Goal: Information Seeking & Learning: Understand process/instructions

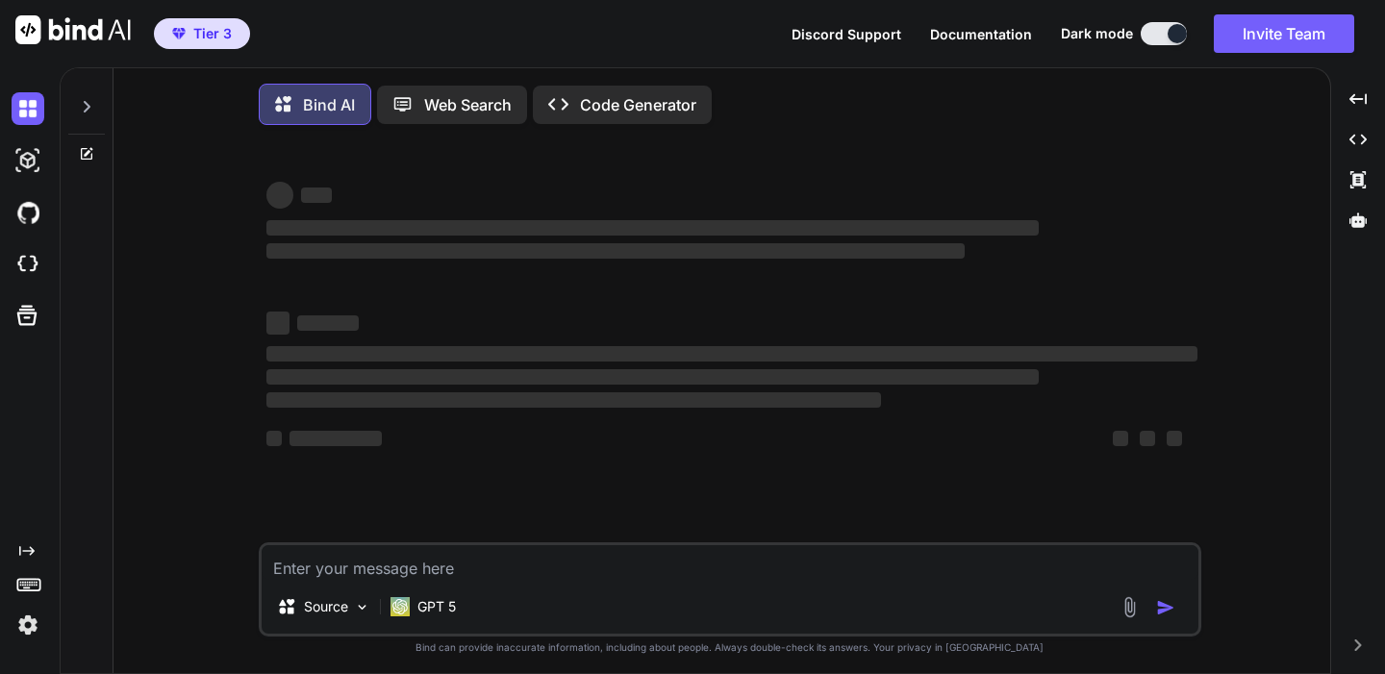
type textarea "x"
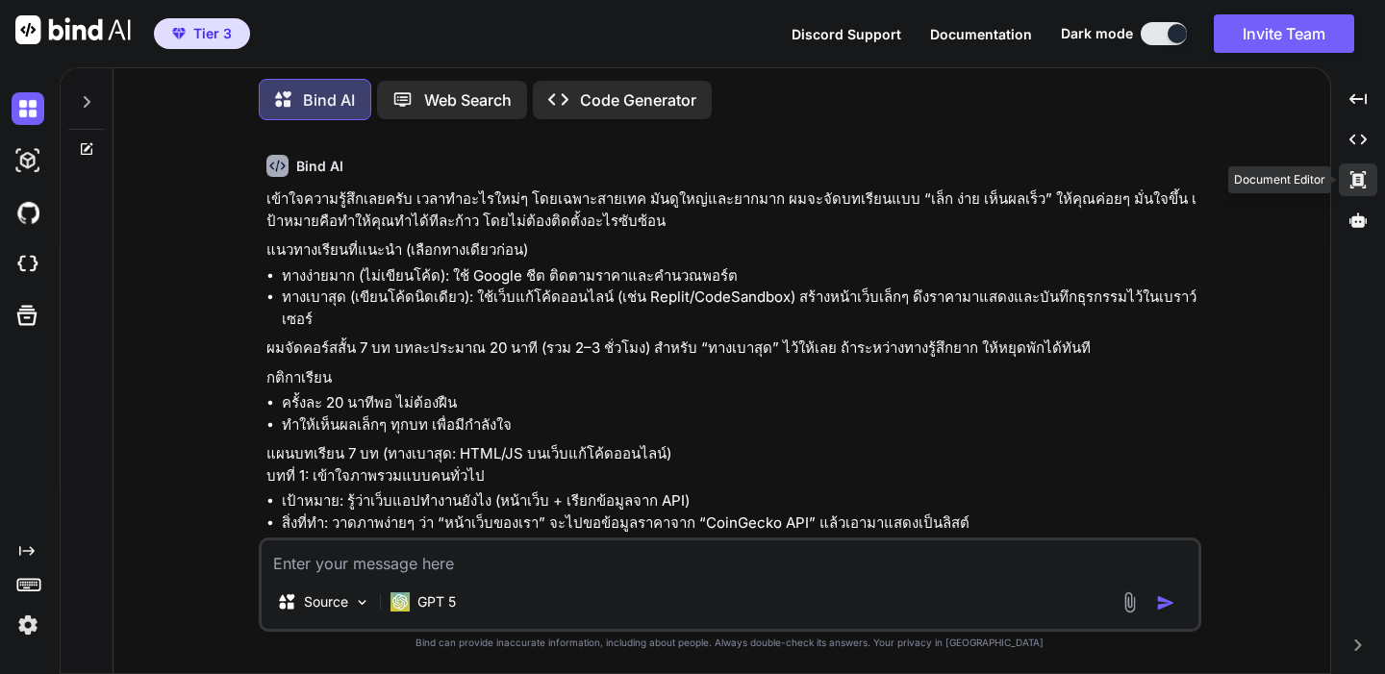
scroll to position [14878, 0]
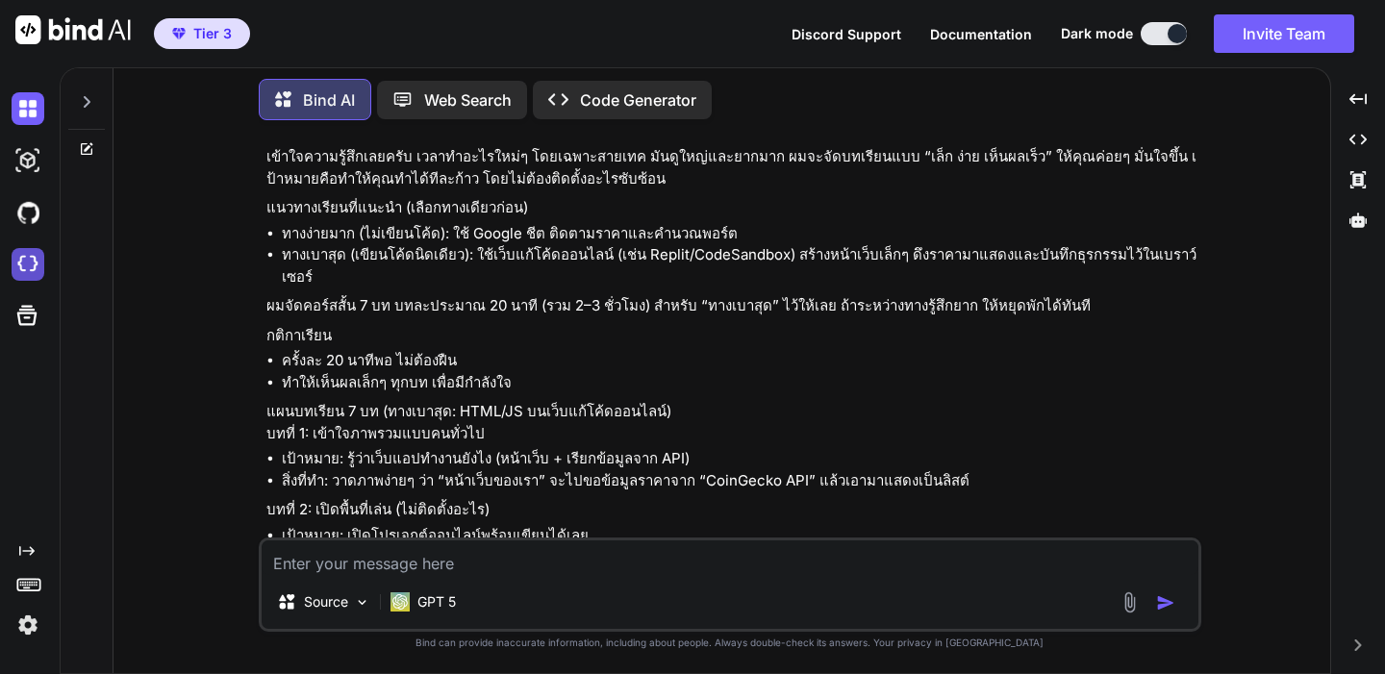
click at [16, 273] on img at bounding box center [28, 264] width 33 height 33
drag, startPoint x: 322, startPoint y: 551, endPoint x: 337, endPoint y: 547, distance: 14.9
click at [322, 551] on textarea at bounding box center [730, 557] width 937 height 35
type textarea "d"
type textarea "g"
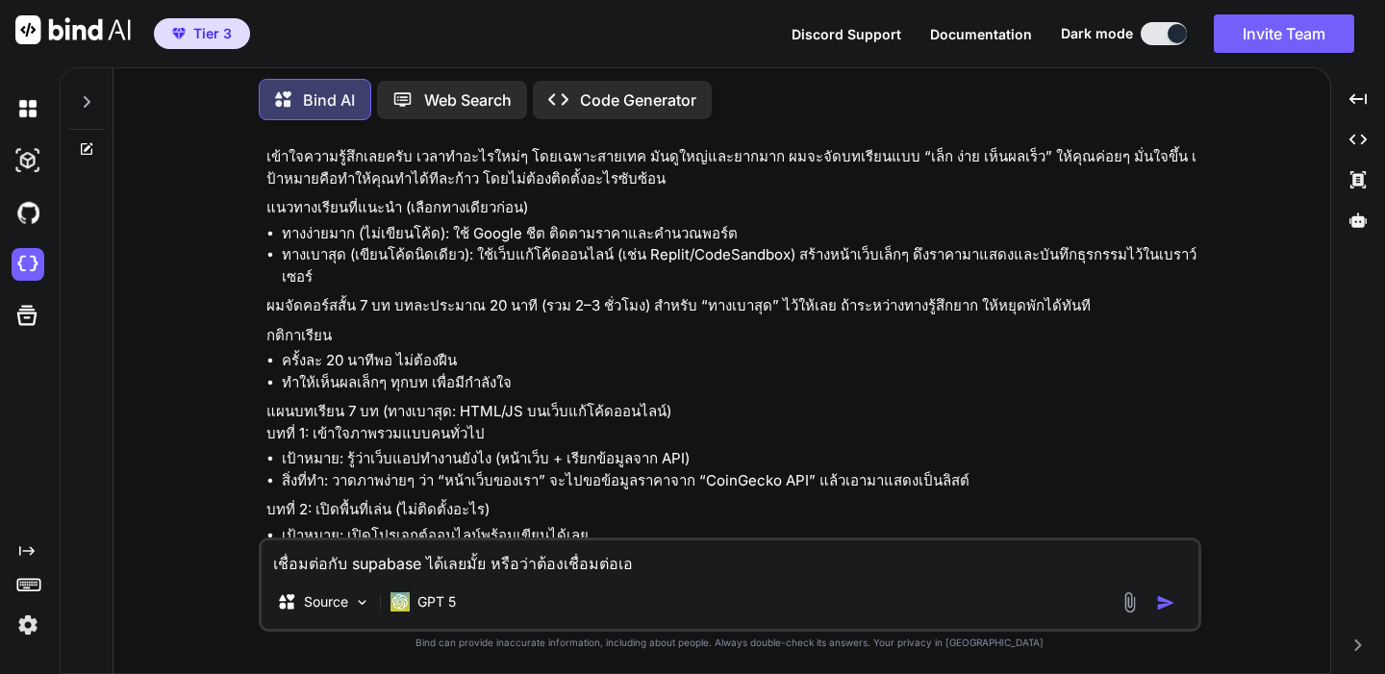
type textarea "เชื่อมต่อกับ supabase ได้เลยมั้ย หรือว่าต้องเชื่อมต่อเอง"
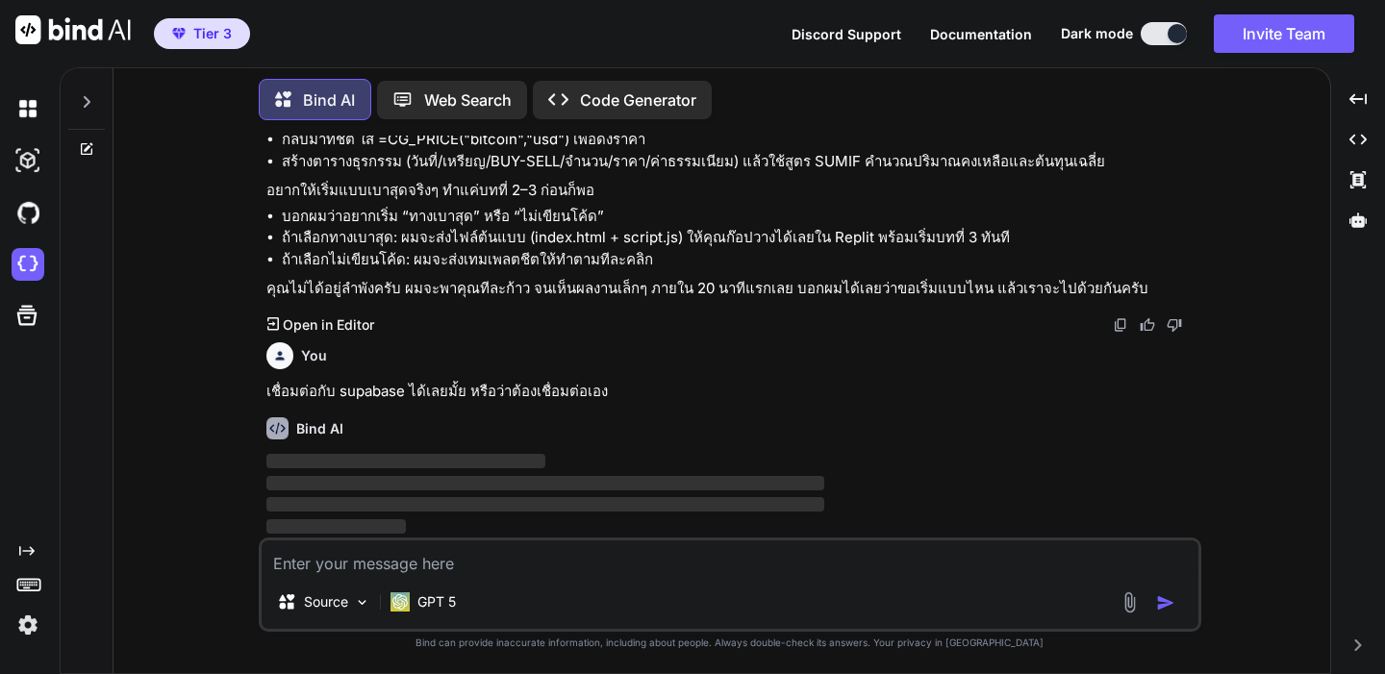
scroll to position [16564, 0]
click at [1359, 95] on icon "Created with Pixso." at bounding box center [1357, 98] width 17 height 17
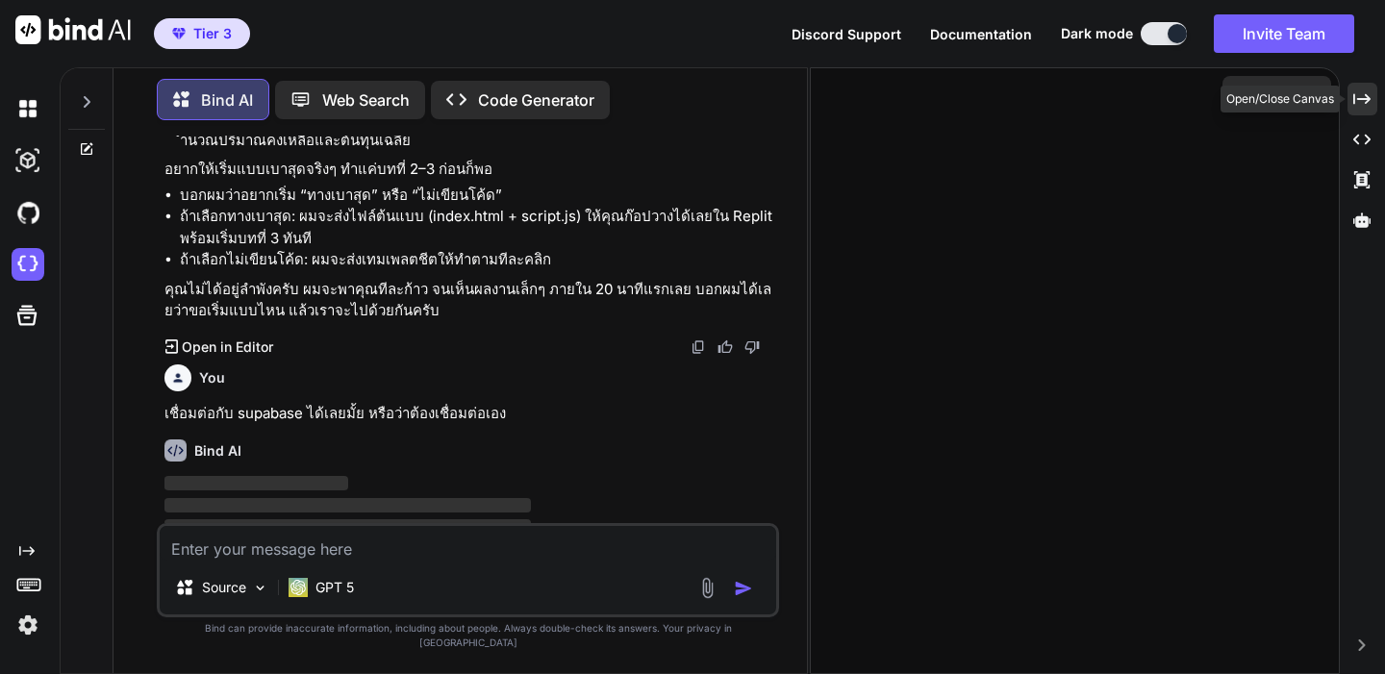
click at [1359, 95] on icon "Created with Pixso." at bounding box center [1361, 98] width 17 height 17
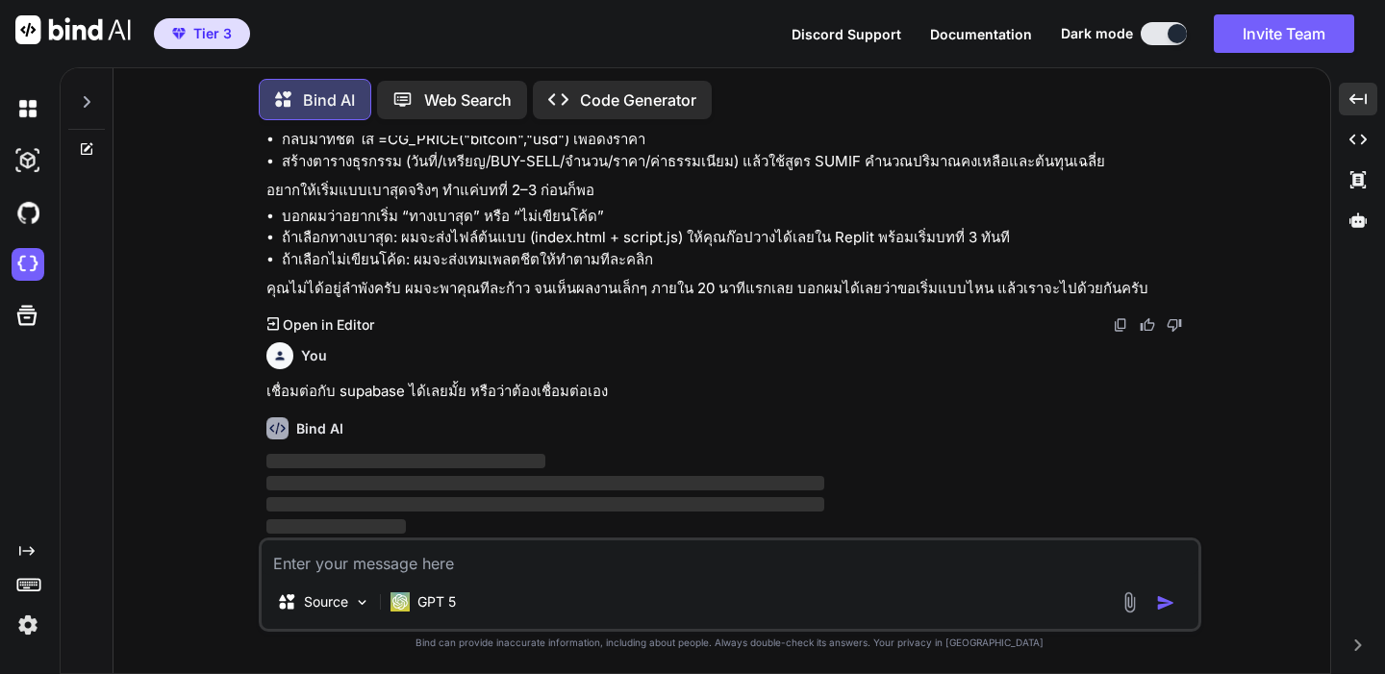
click at [20, 626] on img at bounding box center [28, 625] width 33 height 33
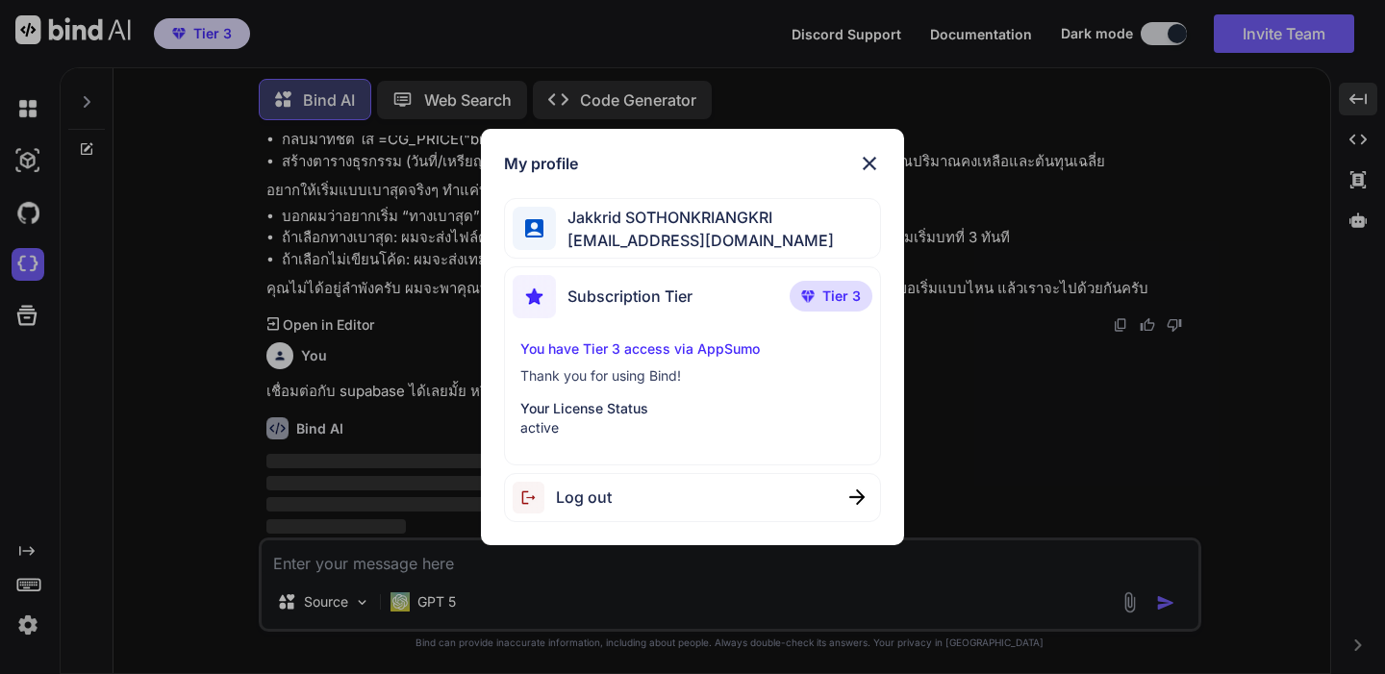
click at [804, 298] on img at bounding box center [807, 296] width 13 height 12
click at [678, 300] on span "Subscription Tier" at bounding box center [629, 296] width 125 height 23
click at [662, 348] on p "You have Tier 3 access via AppSumo" at bounding box center [692, 348] width 344 height 19
click at [528, 301] on img at bounding box center [534, 296] width 43 height 43
click at [76, 339] on div "My profile Jakkrid SOTHONKRIANGKRI rancidriots@gmail.com Subscription Tier Tier…" at bounding box center [692, 337] width 1385 height 674
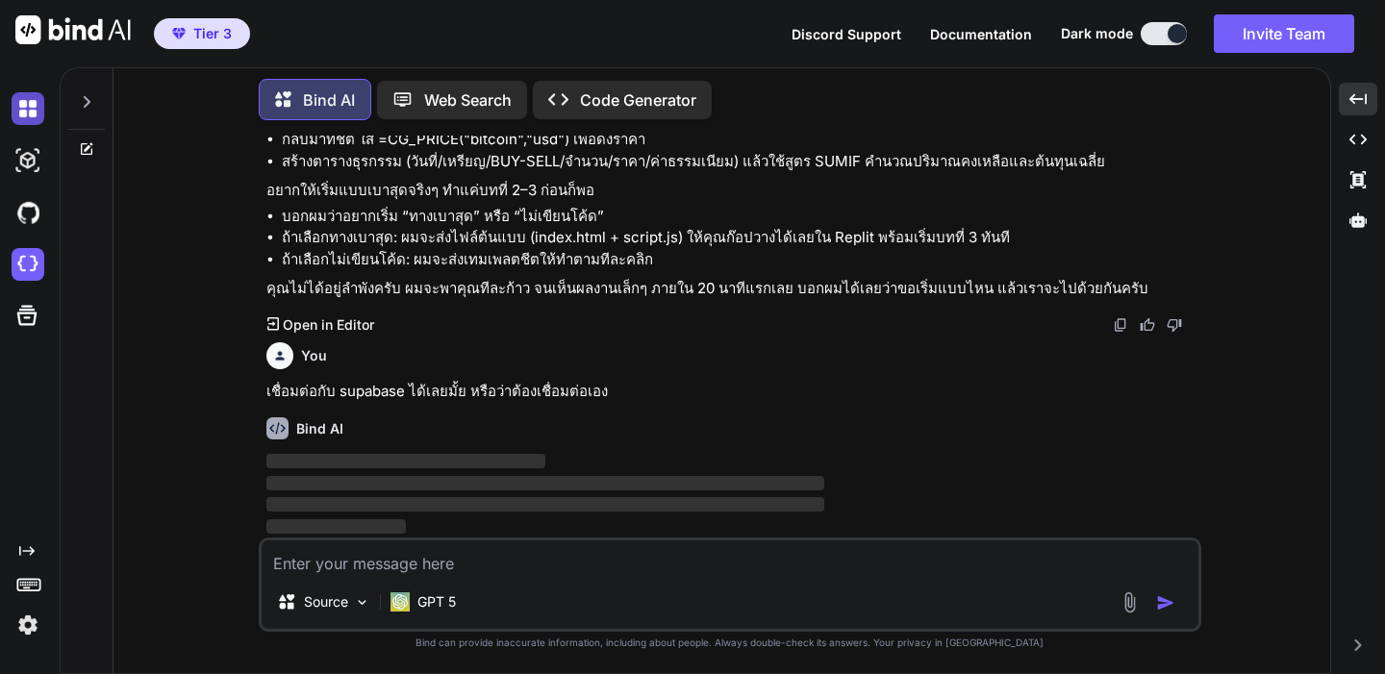
click at [20, 106] on img at bounding box center [28, 108] width 33 height 33
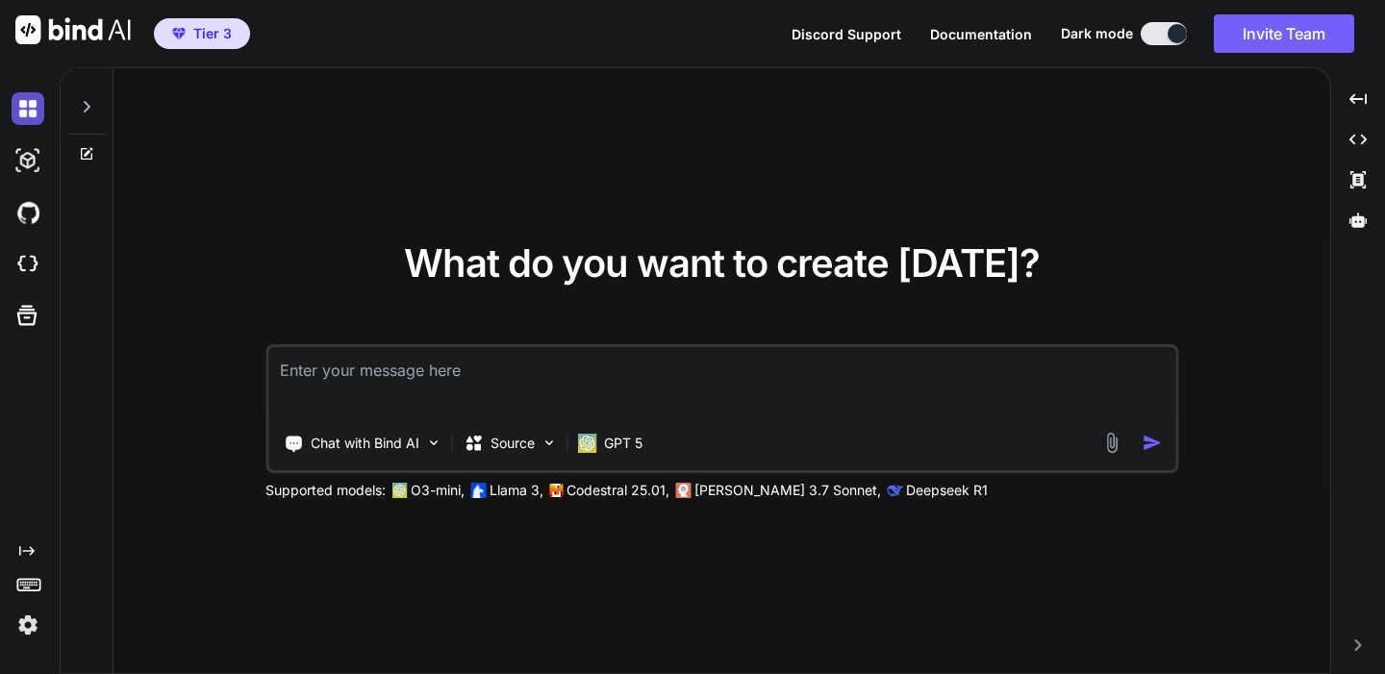
click at [28, 107] on img at bounding box center [28, 108] width 33 height 33
click at [16, 157] on img at bounding box center [28, 160] width 33 height 33
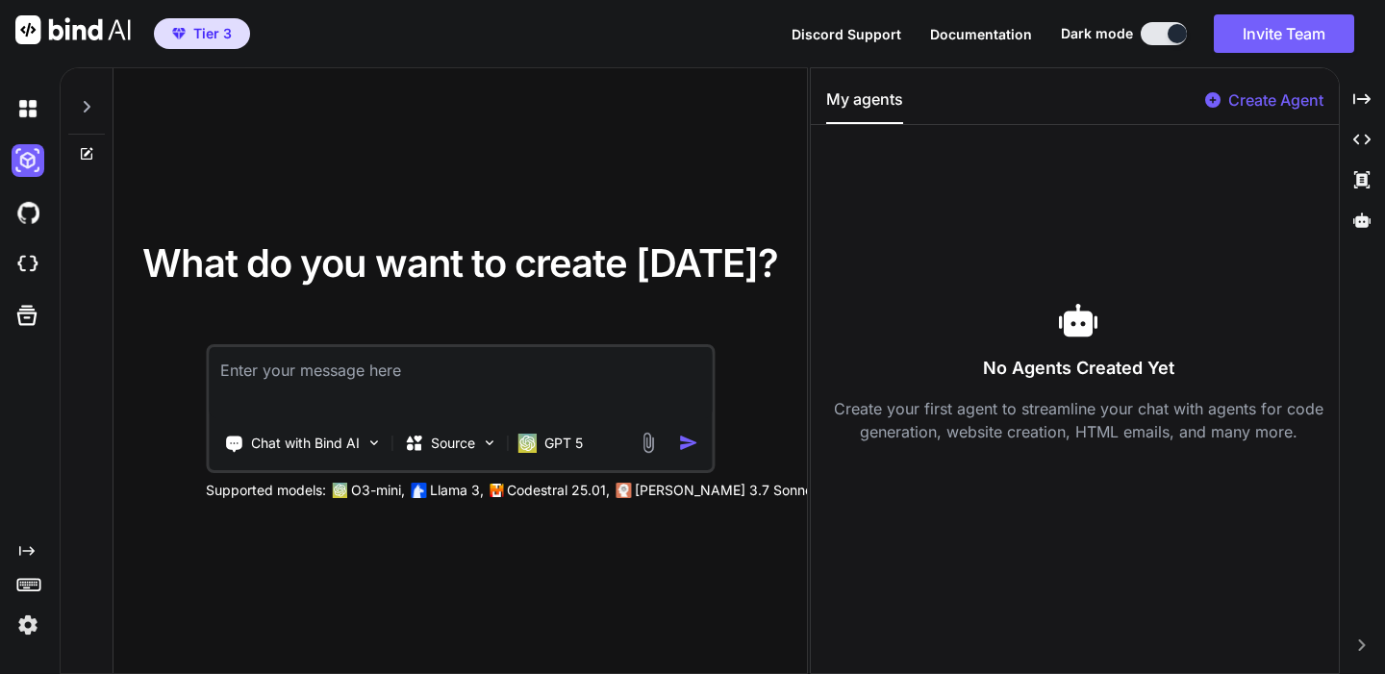
click at [87, 153] on icon at bounding box center [88, 151] width 9 height 9
click at [92, 108] on icon at bounding box center [86, 106] width 15 height 15
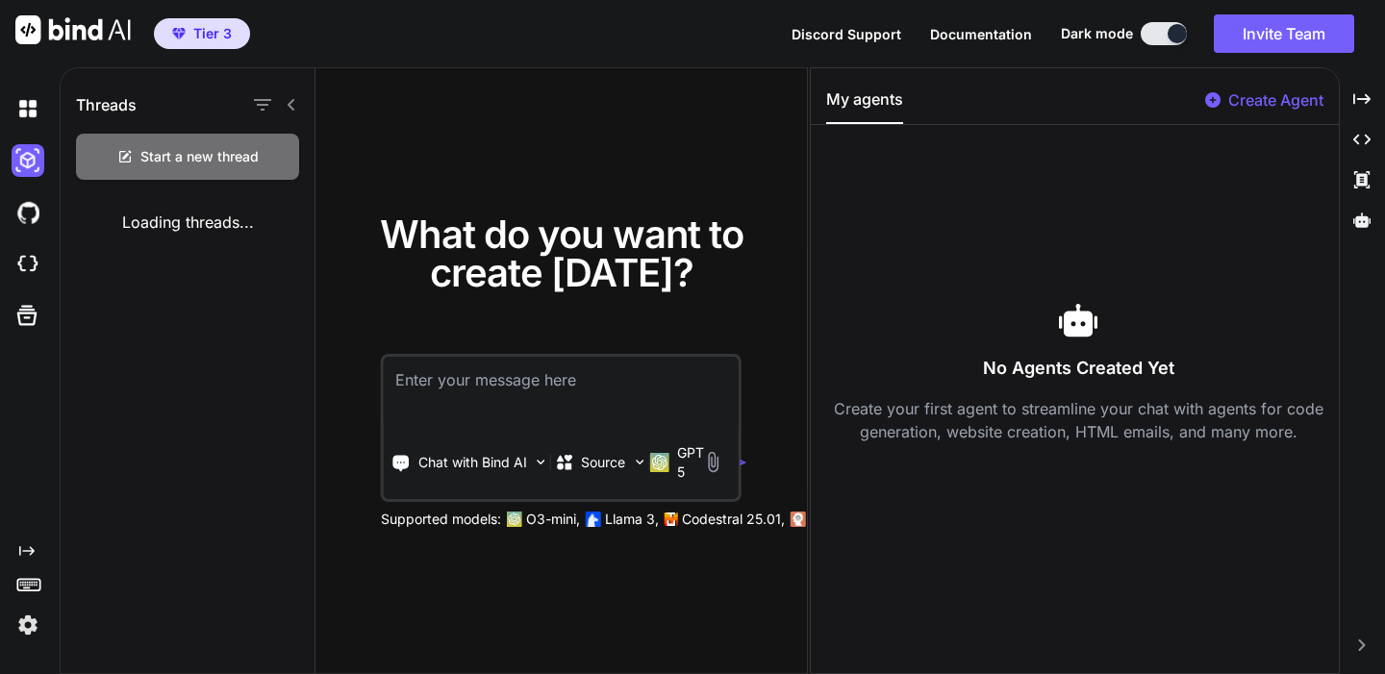
click at [170, 231] on div "Loading threads..." at bounding box center [188, 222] width 254 height 54
click at [271, 104] on icon "button" at bounding box center [262, 104] width 23 height 23
click at [341, 104] on div "What do you want to create today? Chat with Bind AI Source GPT 5 Supported mode…" at bounding box center [560, 371] width 491 height 607
click at [306, 103] on div "Threads" at bounding box center [188, 100] width 254 height 65
click at [298, 104] on icon at bounding box center [291, 104] width 15 height 15
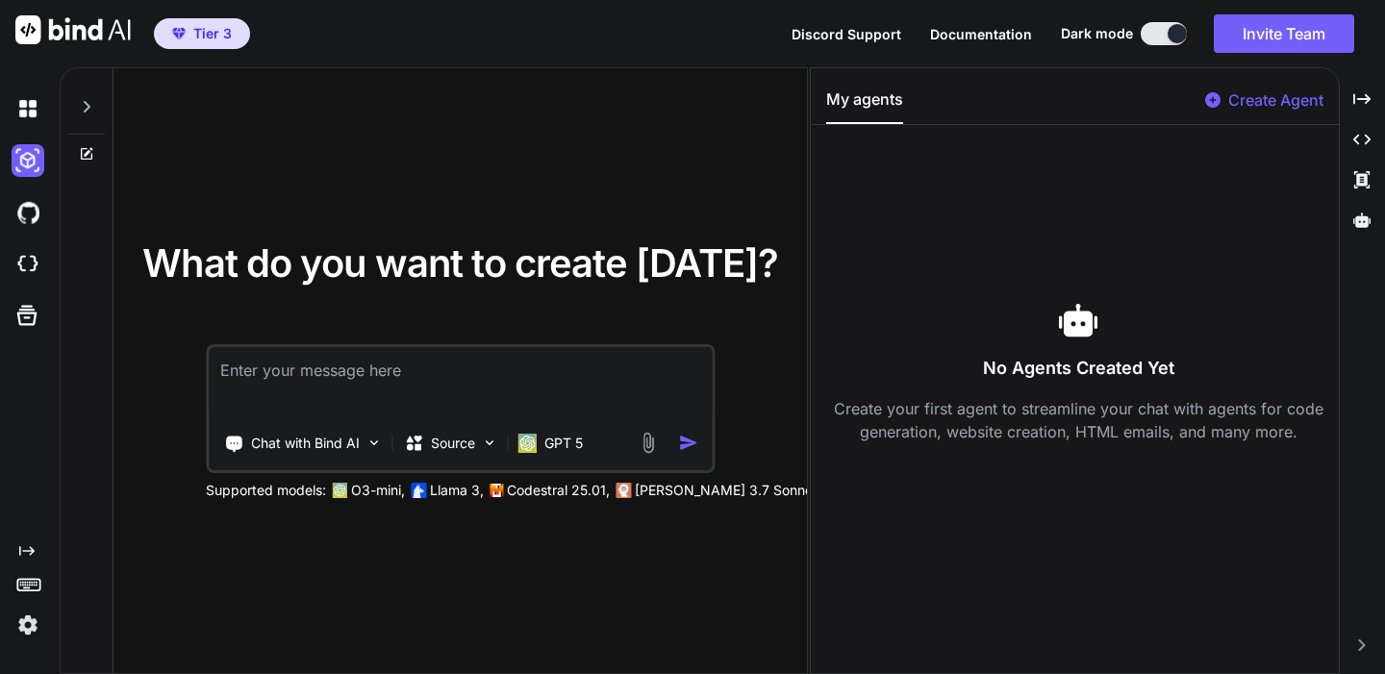
click at [77, 109] on div at bounding box center [86, 101] width 37 height 66
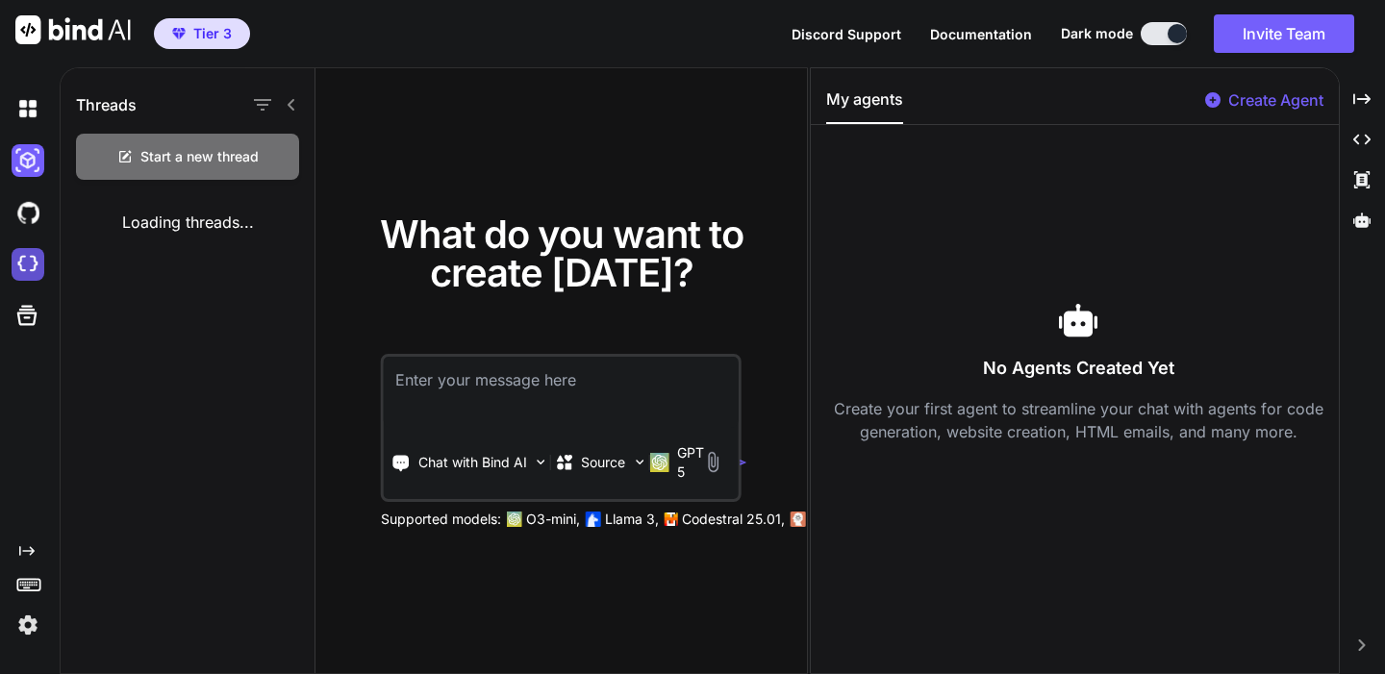
click at [27, 271] on img at bounding box center [28, 264] width 33 height 33
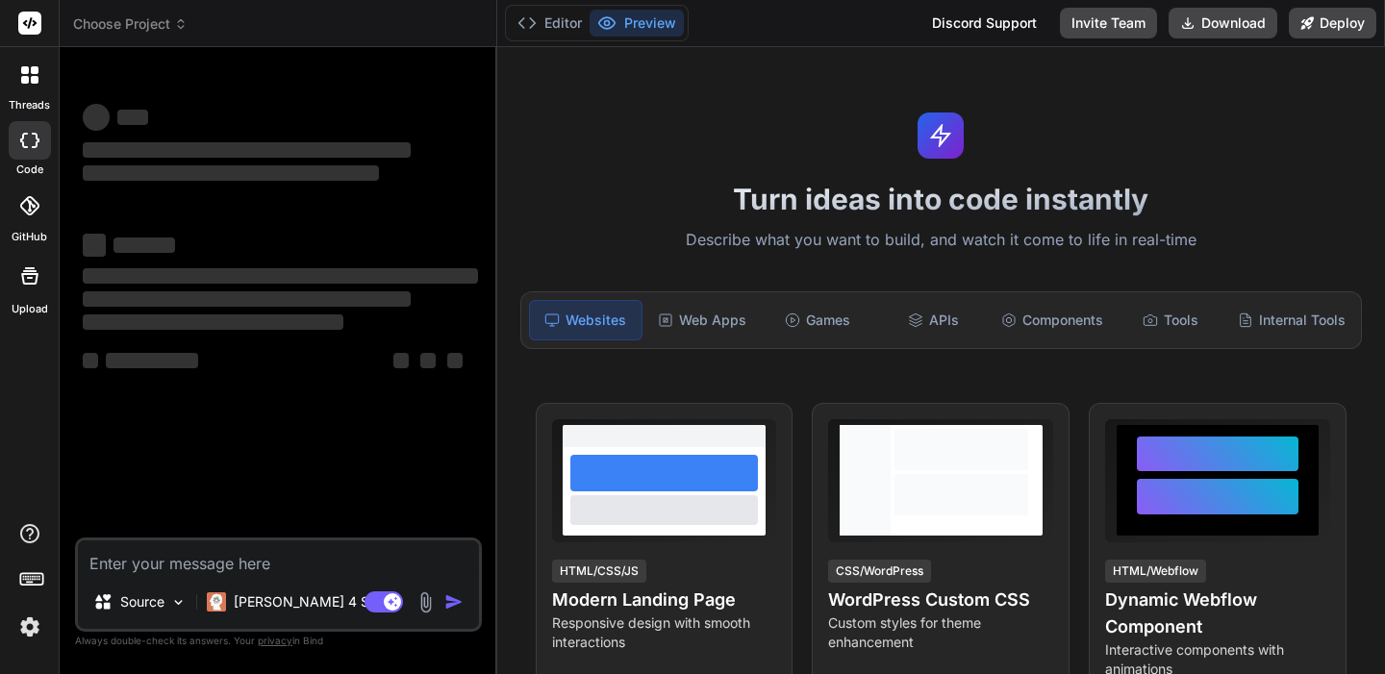
click at [133, 26] on span "Choose Project" at bounding box center [130, 23] width 114 height 19
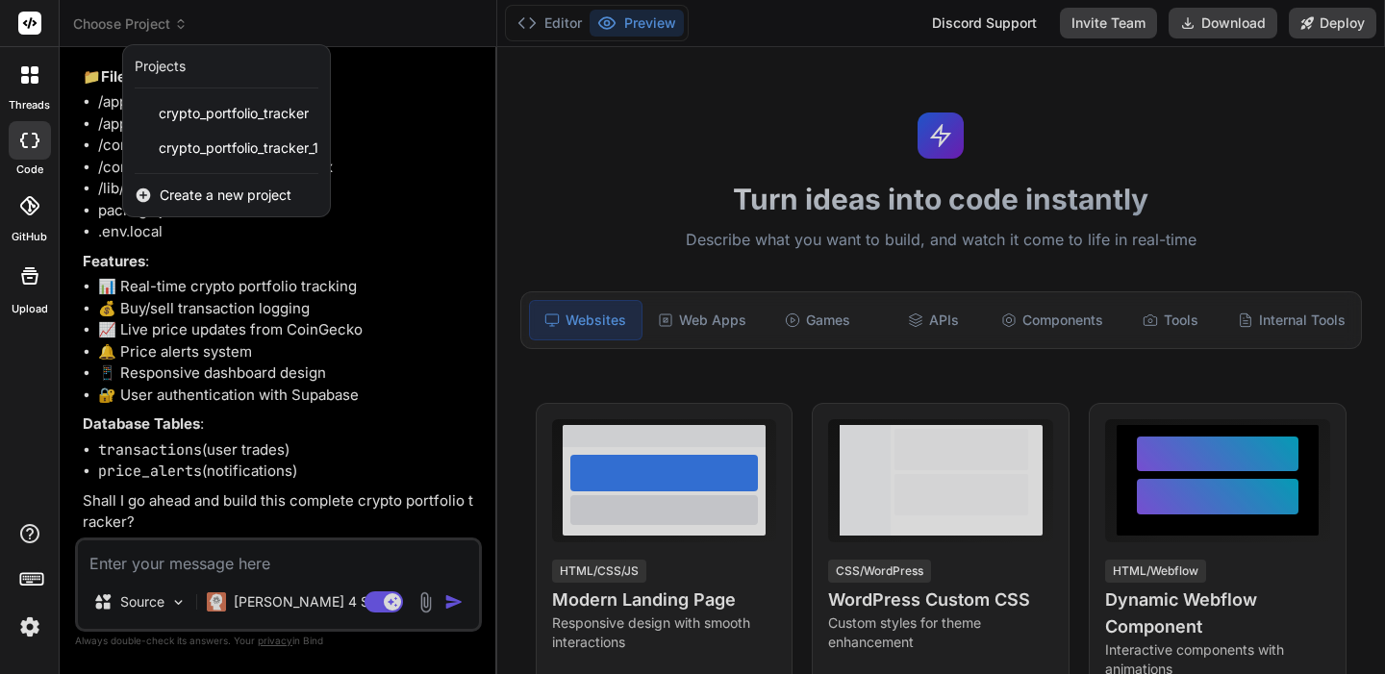
scroll to position [5770, 0]
click at [27, 347] on div "threads code GitHub Upload" at bounding box center [30, 337] width 60 height 674
click at [29, 297] on div at bounding box center [30, 276] width 46 height 46
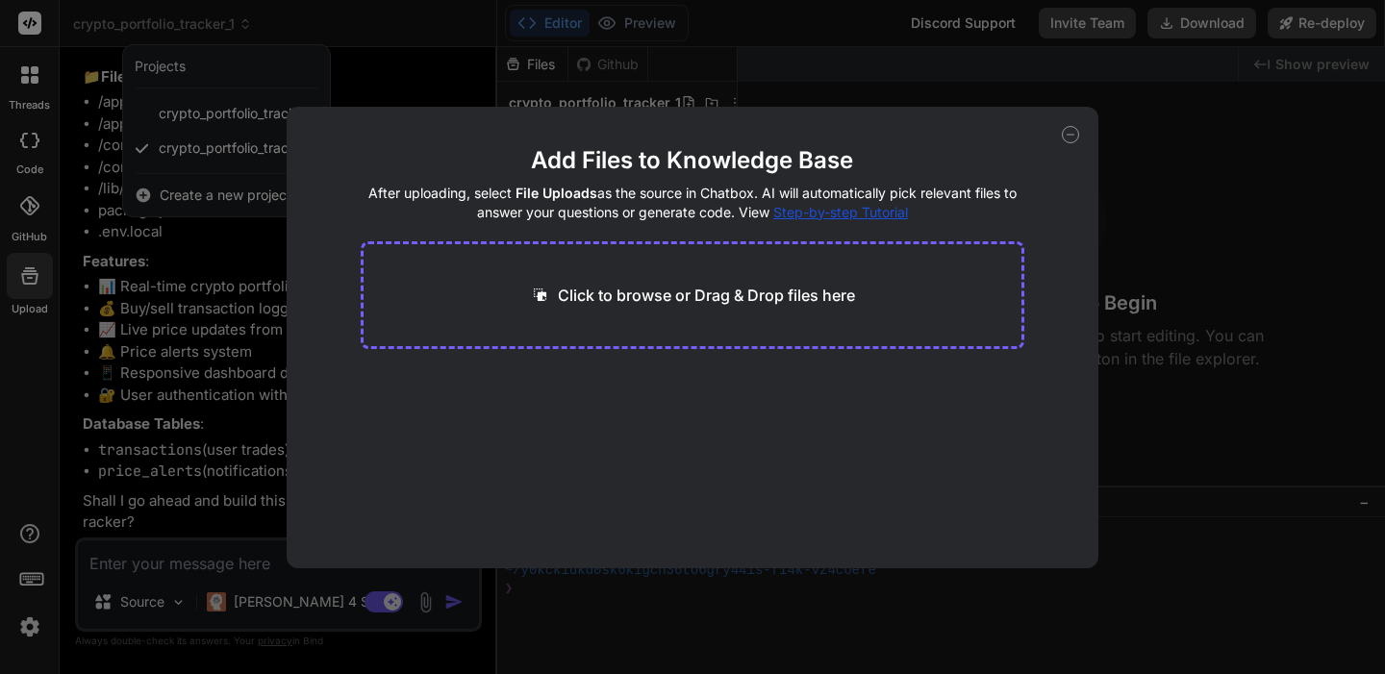
click at [32, 347] on div "Add Files to Knowledge Base After uploading, select File Uploads as the source …" at bounding box center [692, 337] width 1385 height 674
type textarea "x"
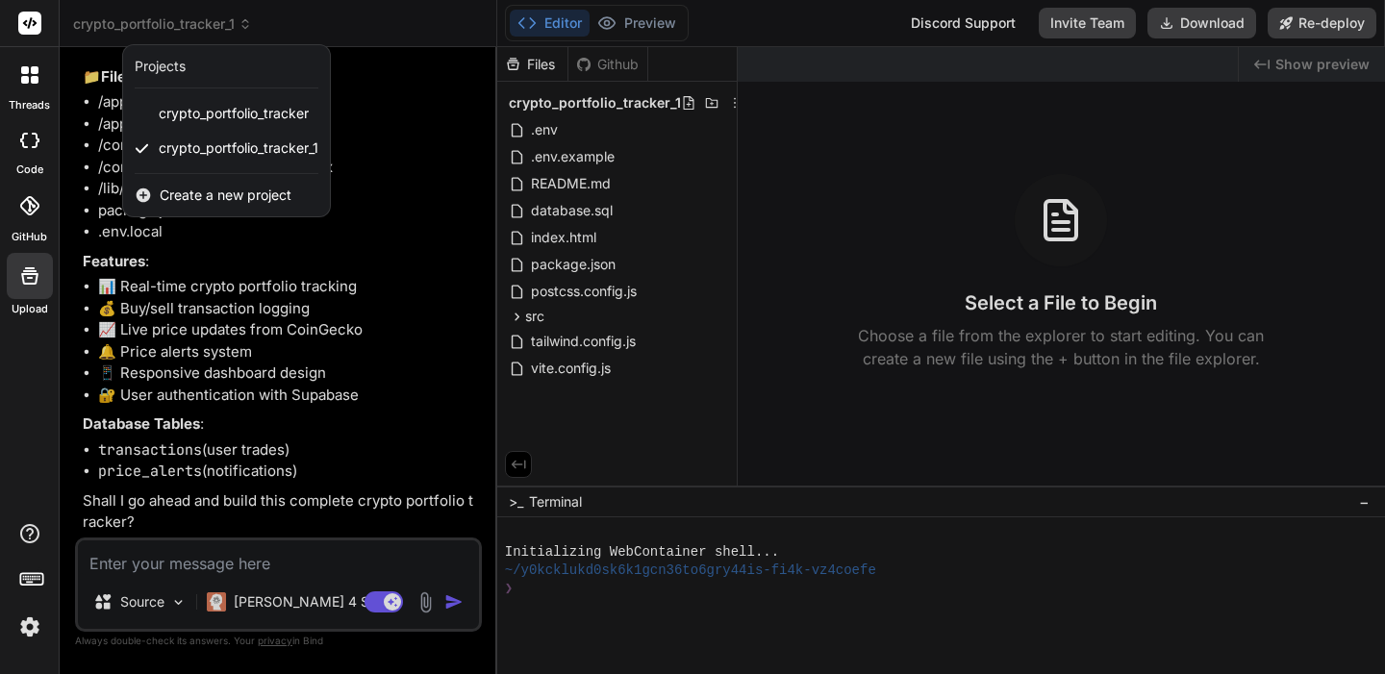
click at [35, 212] on icon at bounding box center [29, 205] width 19 height 19
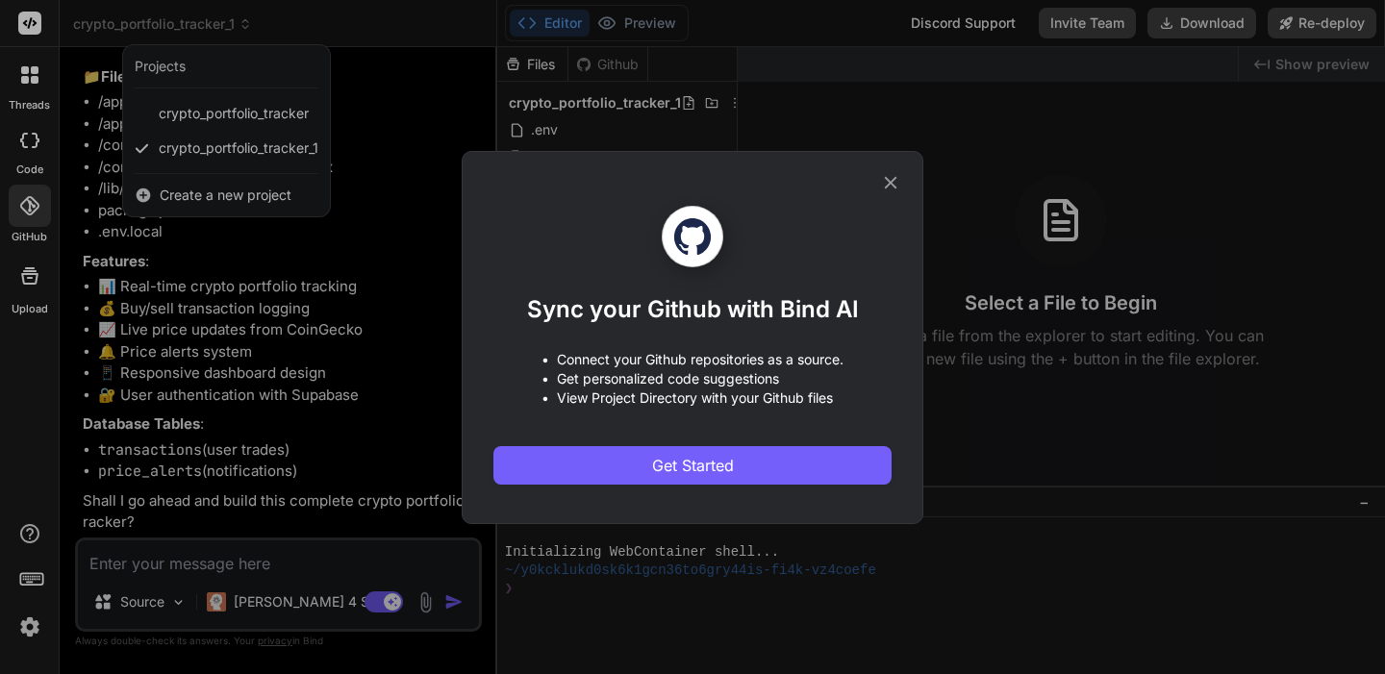
click at [26, 329] on div "Sync your Github with Bind AI • Connect your Github repositories as a source. •…" at bounding box center [692, 337] width 1385 height 674
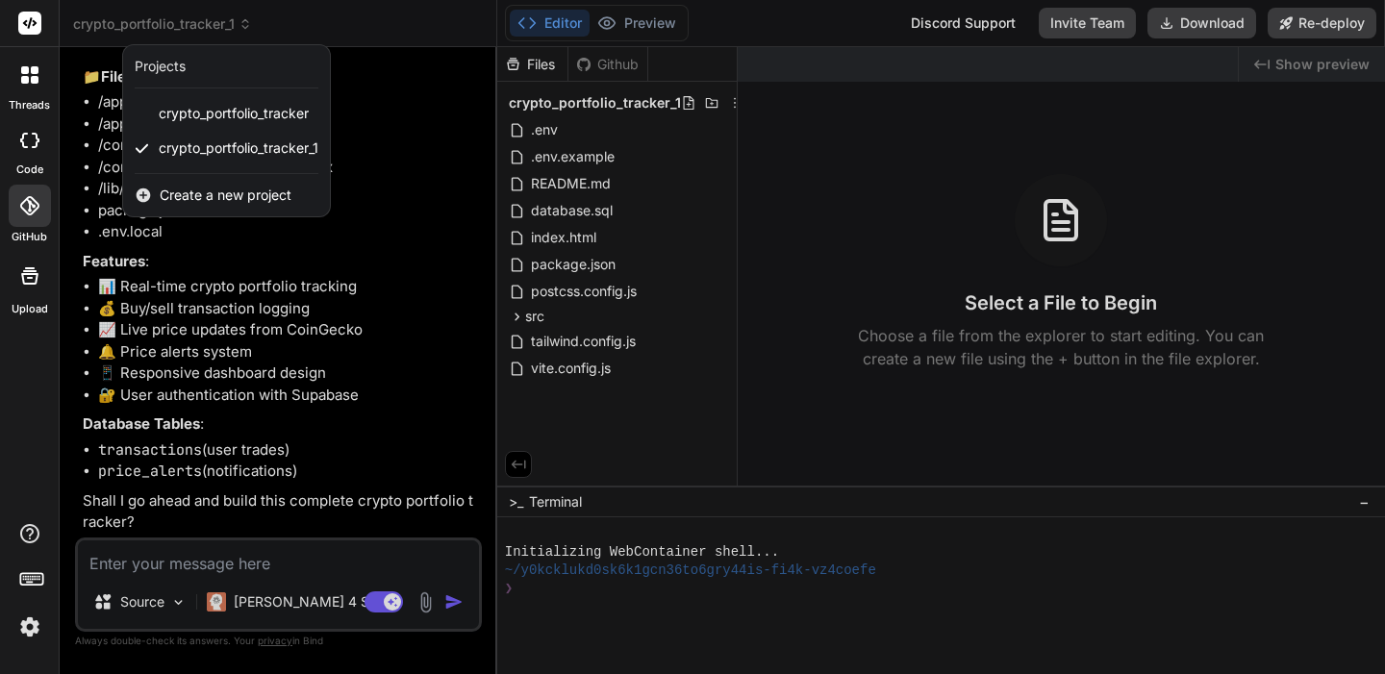
click at [25, 62] on div at bounding box center [30, 75] width 40 height 40
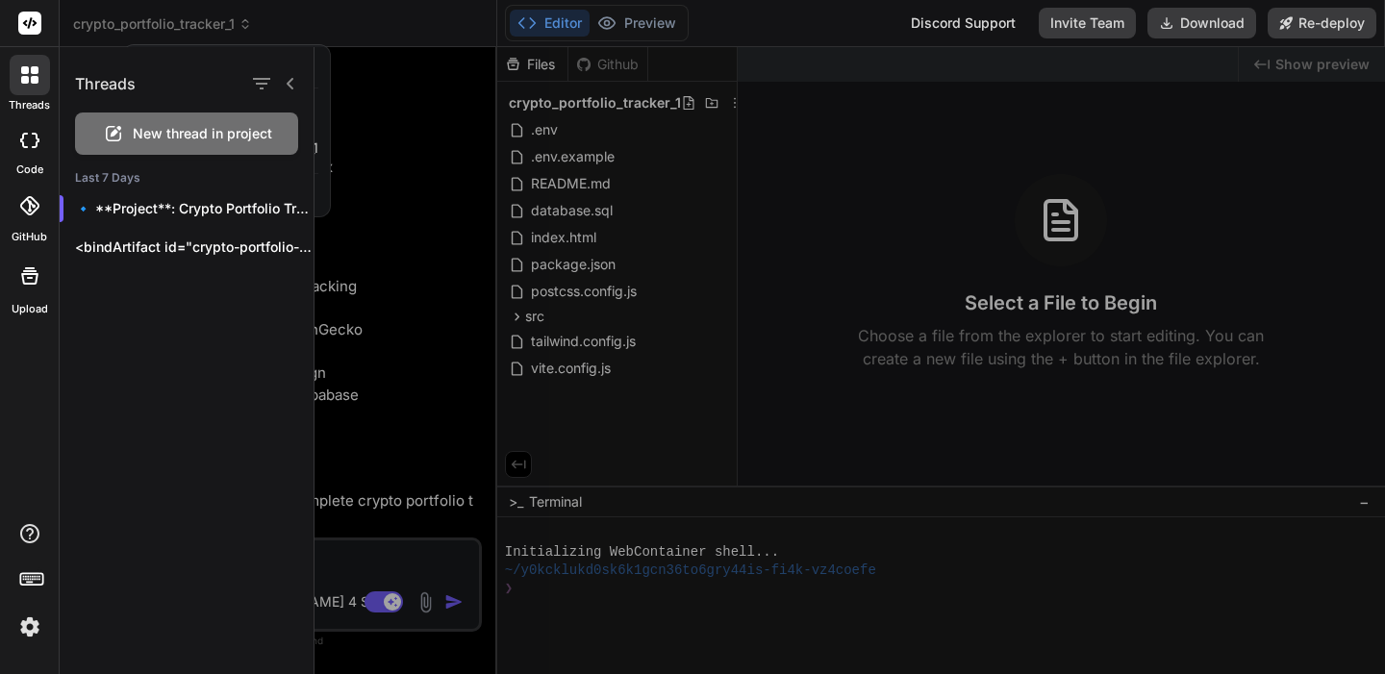
click at [23, 14] on rect at bounding box center [29, 23] width 23 height 23
drag, startPoint x: 21, startPoint y: 21, endPoint x: 37, endPoint y: 23, distance: 15.5
click at [21, 21] on rect at bounding box center [29, 23] width 23 height 23
click at [299, 90] on div "Threads" at bounding box center [187, 79] width 254 height 65
click at [294, 79] on icon at bounding box center [290, 83] width 15 height 15
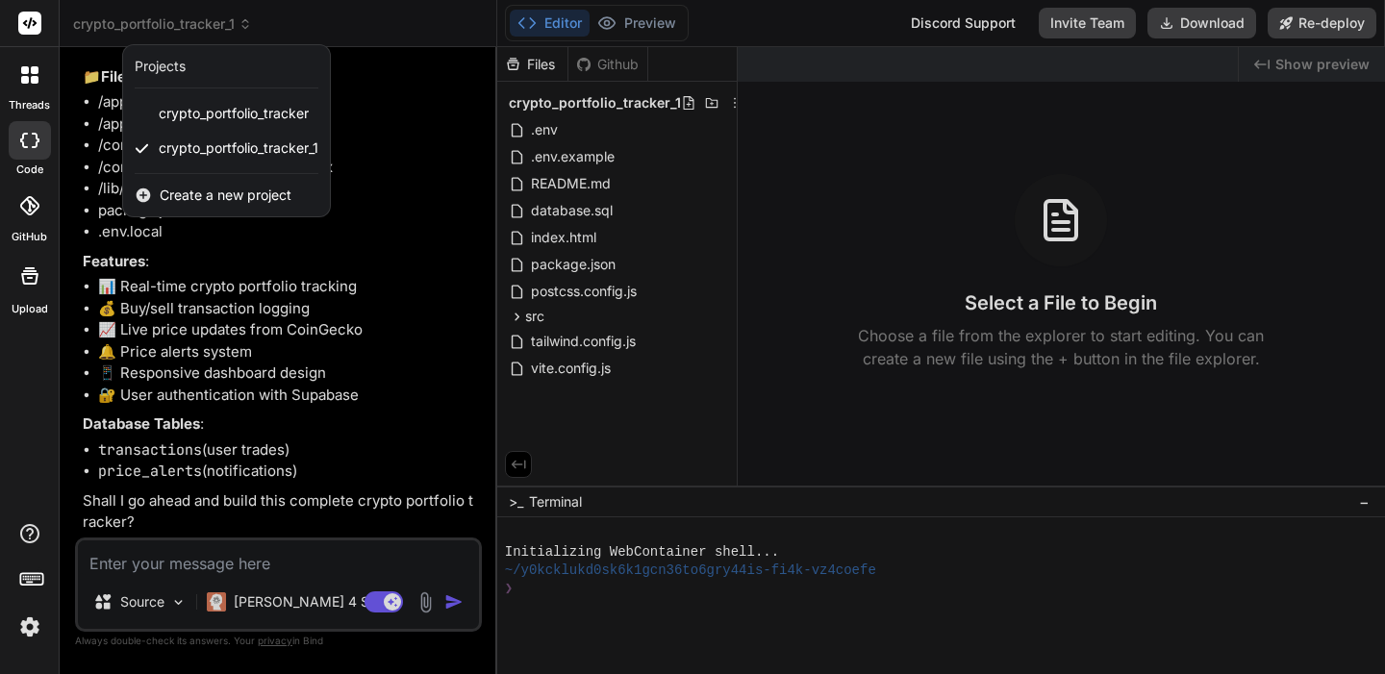
click at [20, 25] on rect at bounding box center [29, 23] width 23 height 23
click at [41, 26] on div at bounding box center [29, 23] width 59 height 47
click at [18, 633] on img at bounding box center [29, 627] width 33 height 33
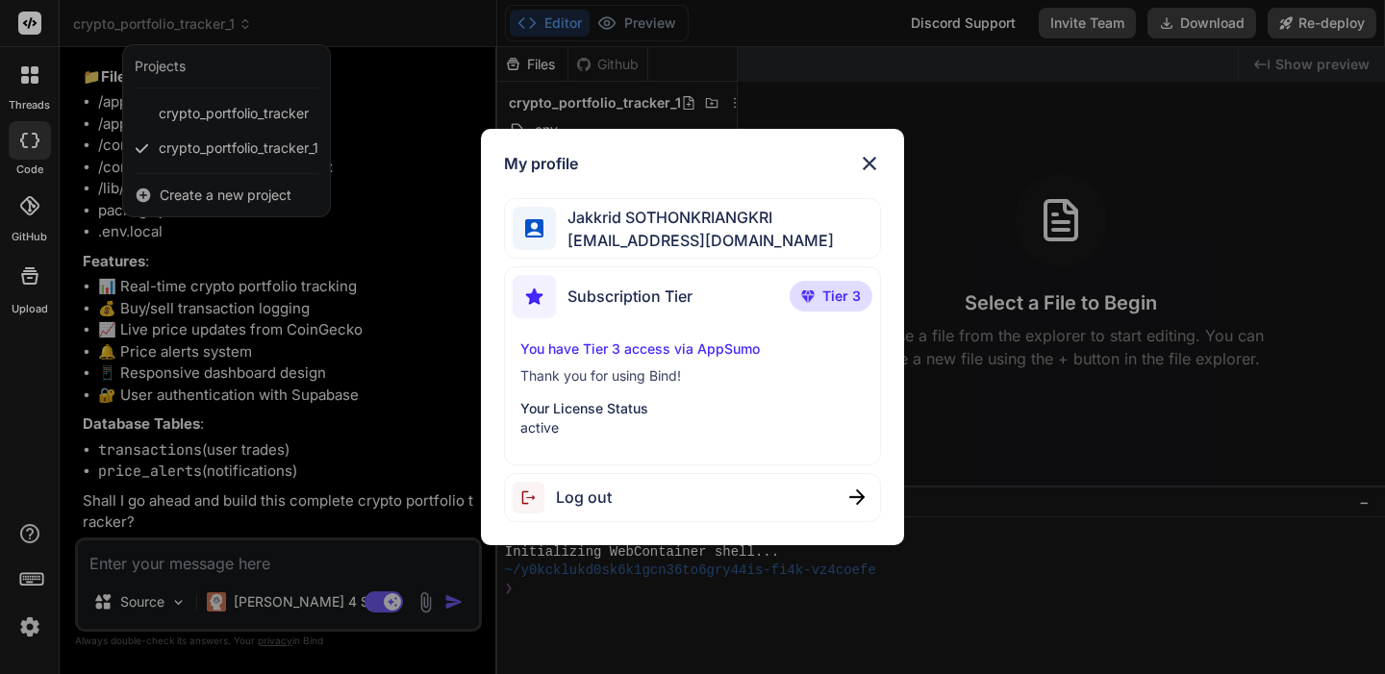
drag, startPoint x: 37, startPoint y: 473, endPoint x: 16, endPoint y: 532, distance: 62.0
click at [37, 473] on div "My profile Jakkrid SOTHONKRIANGKRI rancidriots@gmail.com Subscription Tier Tier…" at bounding box center [692, 337] width 1385 height 674
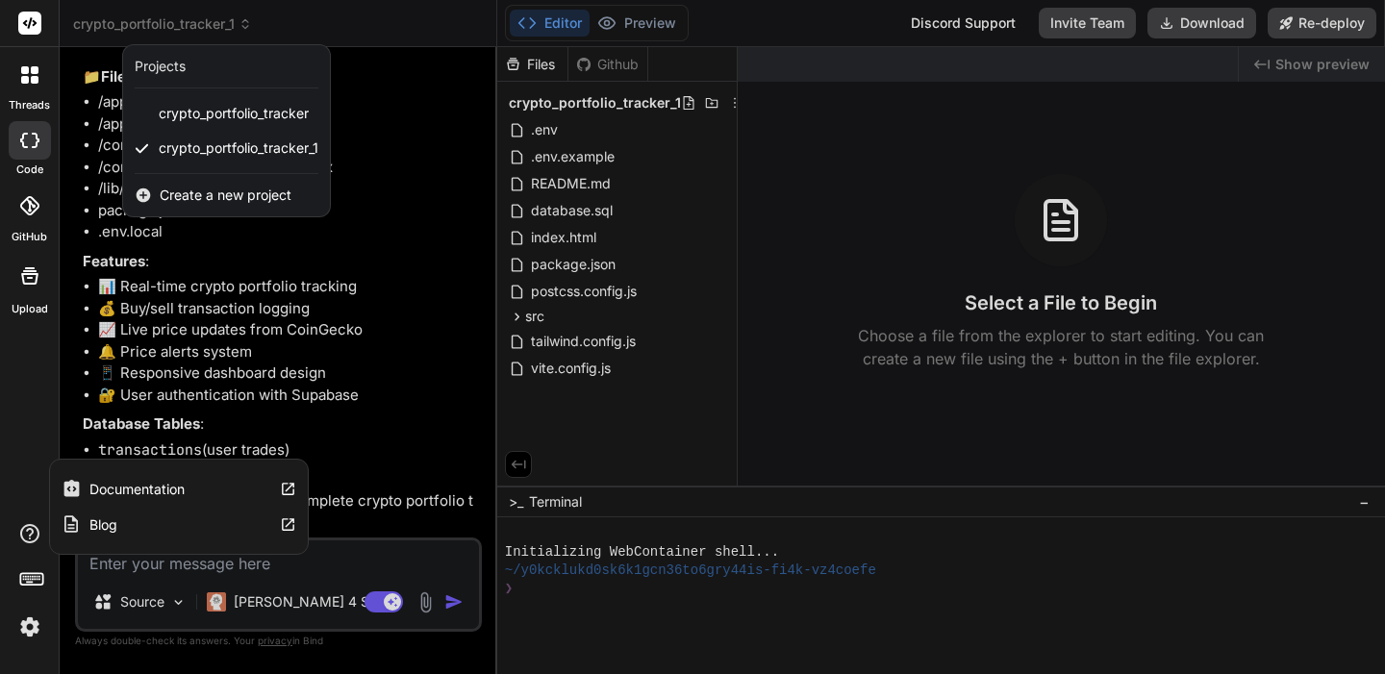
click at [26, 540] on icon at bounding box center [29, 533] width 19 height 19
click at [25, 534] on icon at bounding box center [29, 533] width 23 height 23
click at [113, 489] on label "Documentation" at bounding box center [136, 489] width 95 height 19
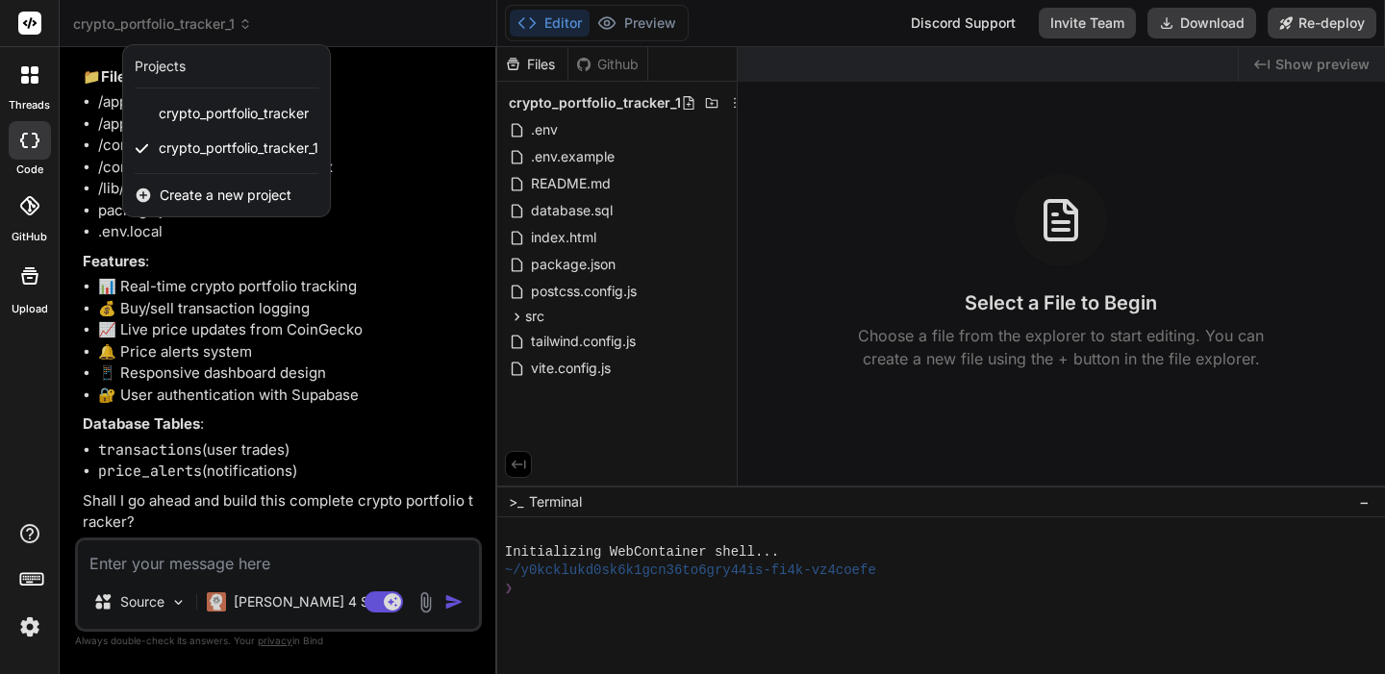
drag, startPoint x: 281, startPoint y: 569, endPoint x: 294, endPoint y: 559, distance: 17.1
click at [284, 567] on div at bounding box center [692, 337] width 1385 height 674
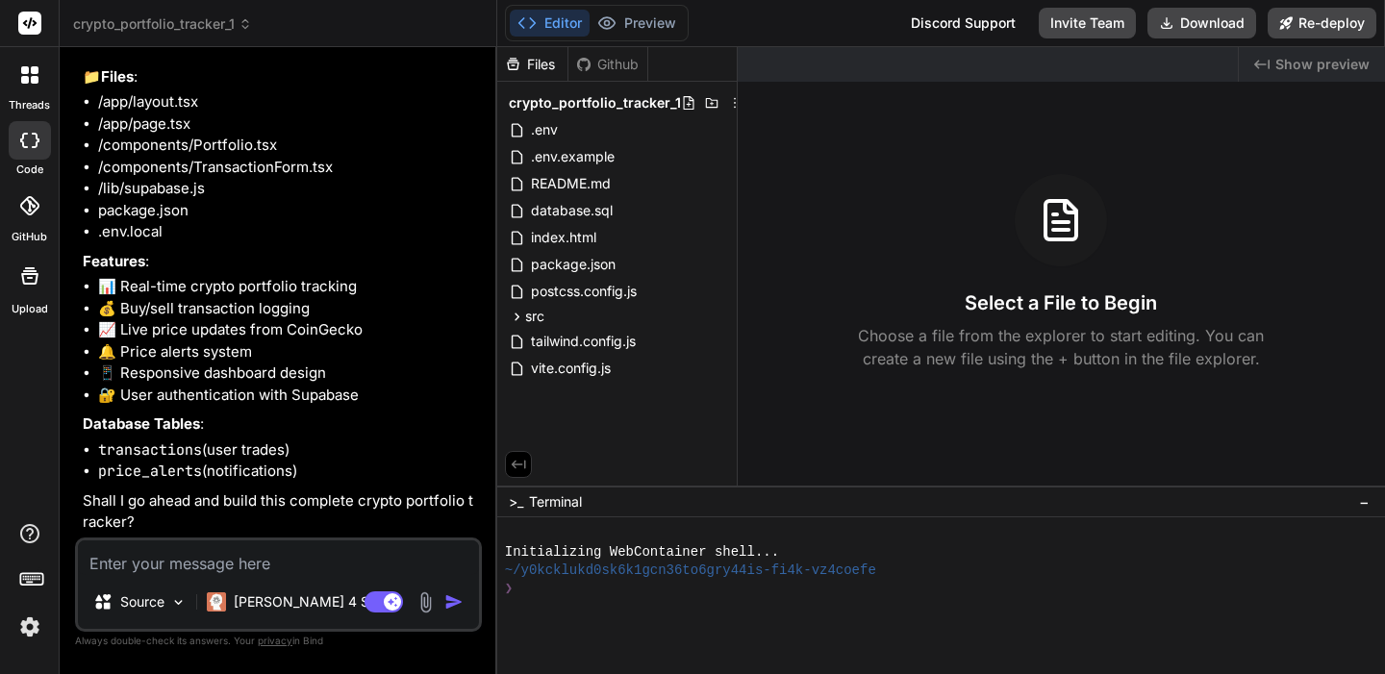
click at [229, 557] on textarea at bounding box center [278, 557] width 401 height 35
type textarea "d"
type textarea "x"
click at [600, 60] on div "Github" at bounding box center [607, 64] width 79 height 19
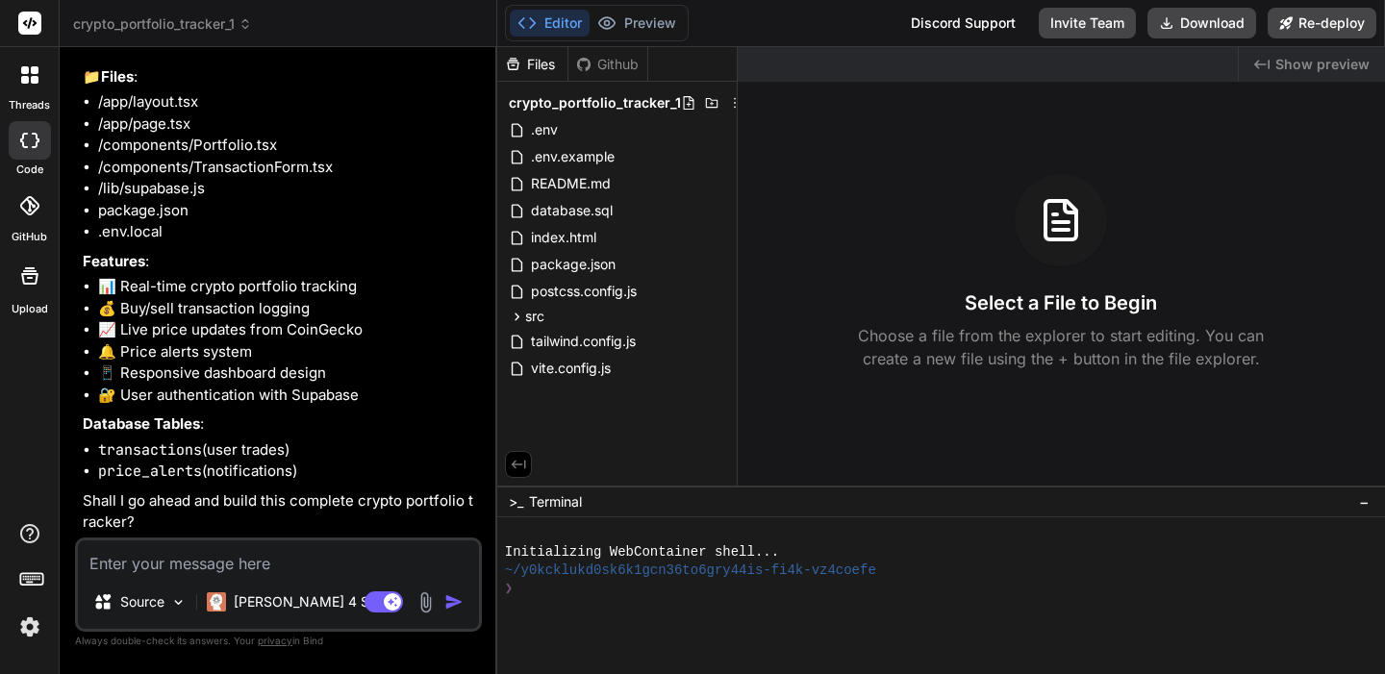
click at [596, 71] on div "Github" at bounding box center [607, 64] width 79 height 19
click at [548, 71] on div "Files" at bounding box center [532, 64] width 70 height 19
click at [583, 69] on icon at bounding box center [583, 64] width 15 height 15
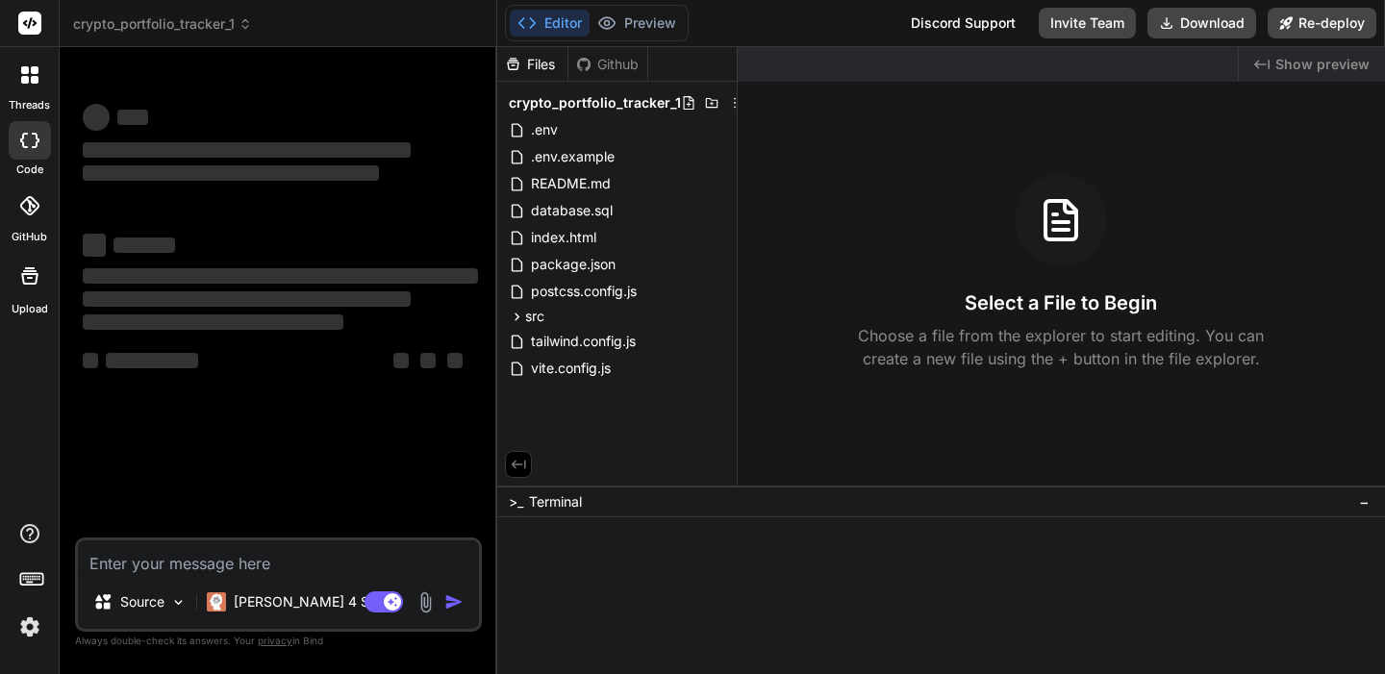
type textarea "x"
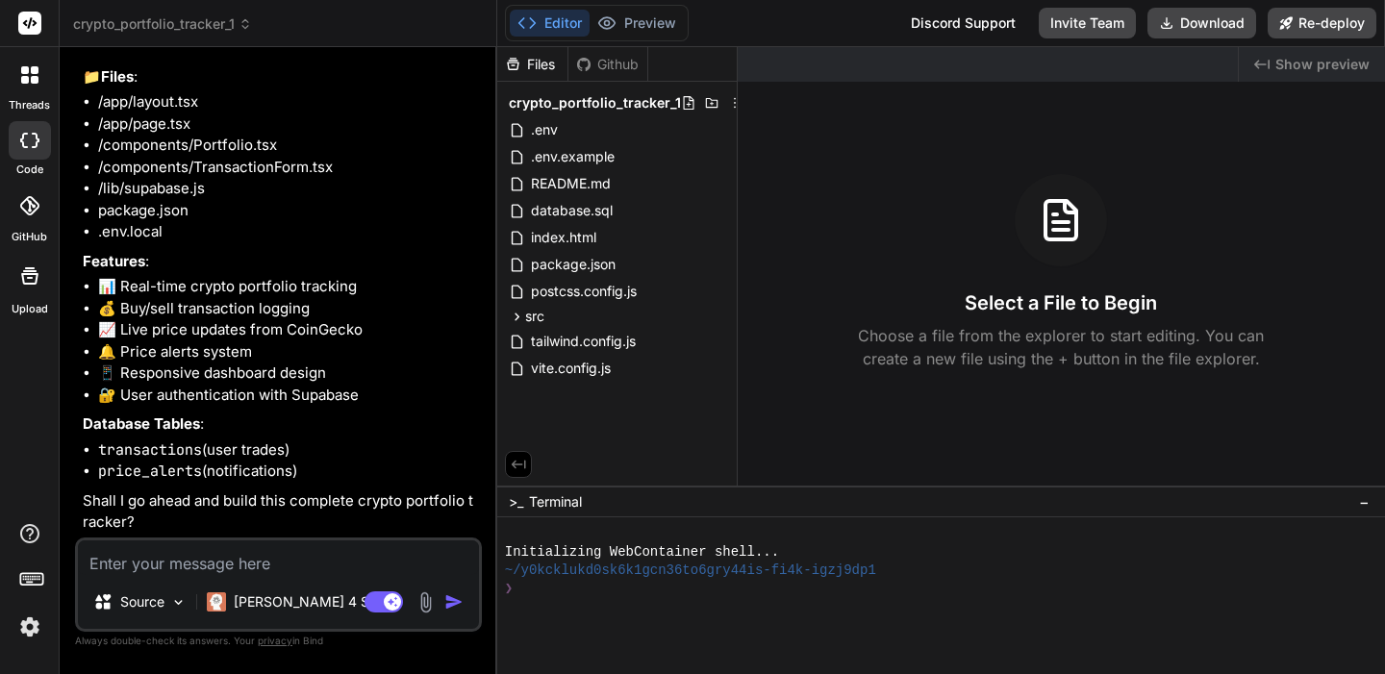
scroll to position [5996, 0]
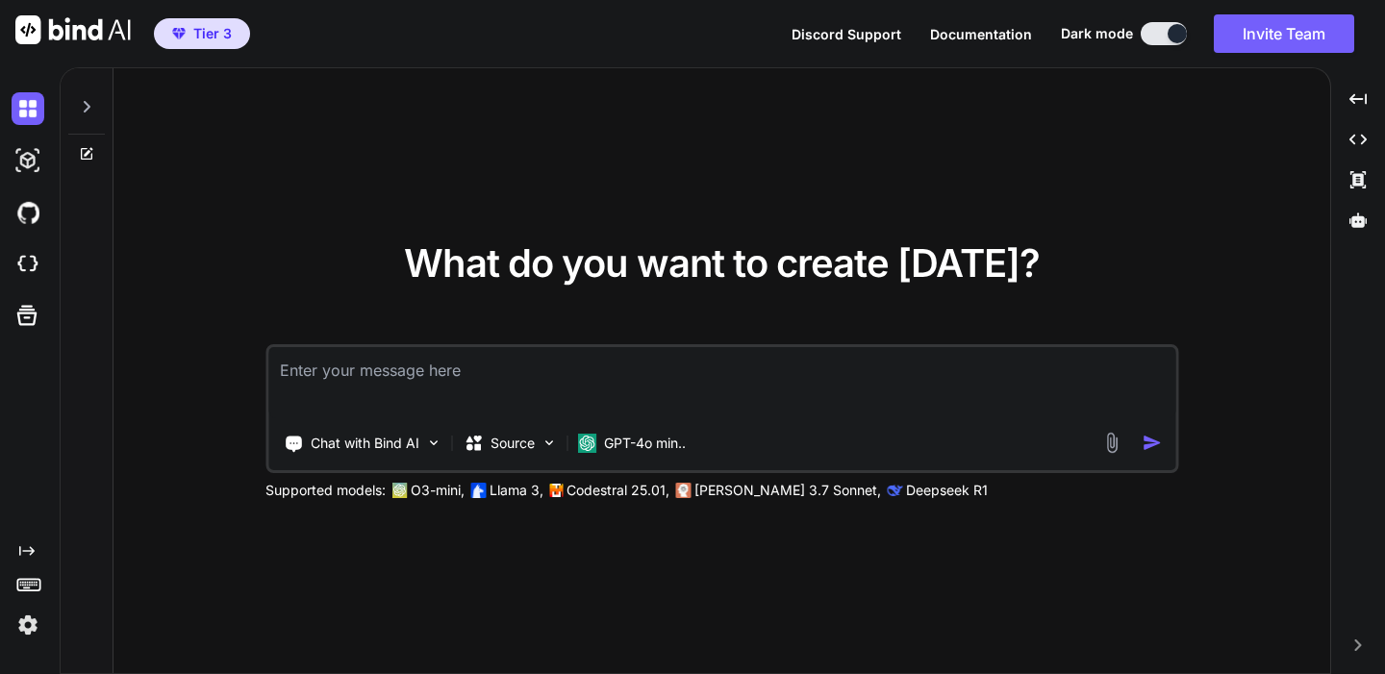
type textarea "x"
click at [27, 557] on div "Created with Pixso." at bounding box center [26, 592] width 52 height 98
drag, startPoint x: 27, startPoint y: 552, endPoint x: 36, endPoint y: 584, distance: 32.9
click at [27, 552] on icon "Created with Pixso." at bounding box center [26, 550] width 15 height 15
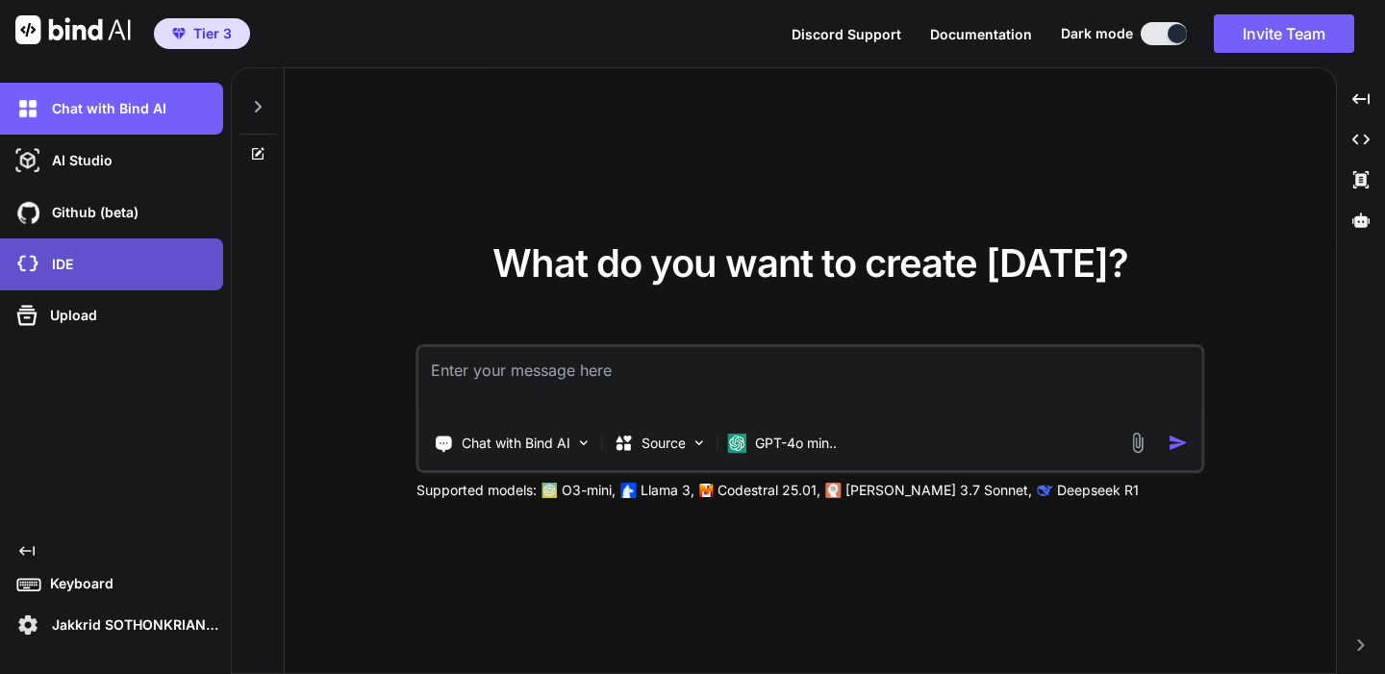
click at [95, 268] on div "IDE" at bounding box center [118, 264] width 212 height 33
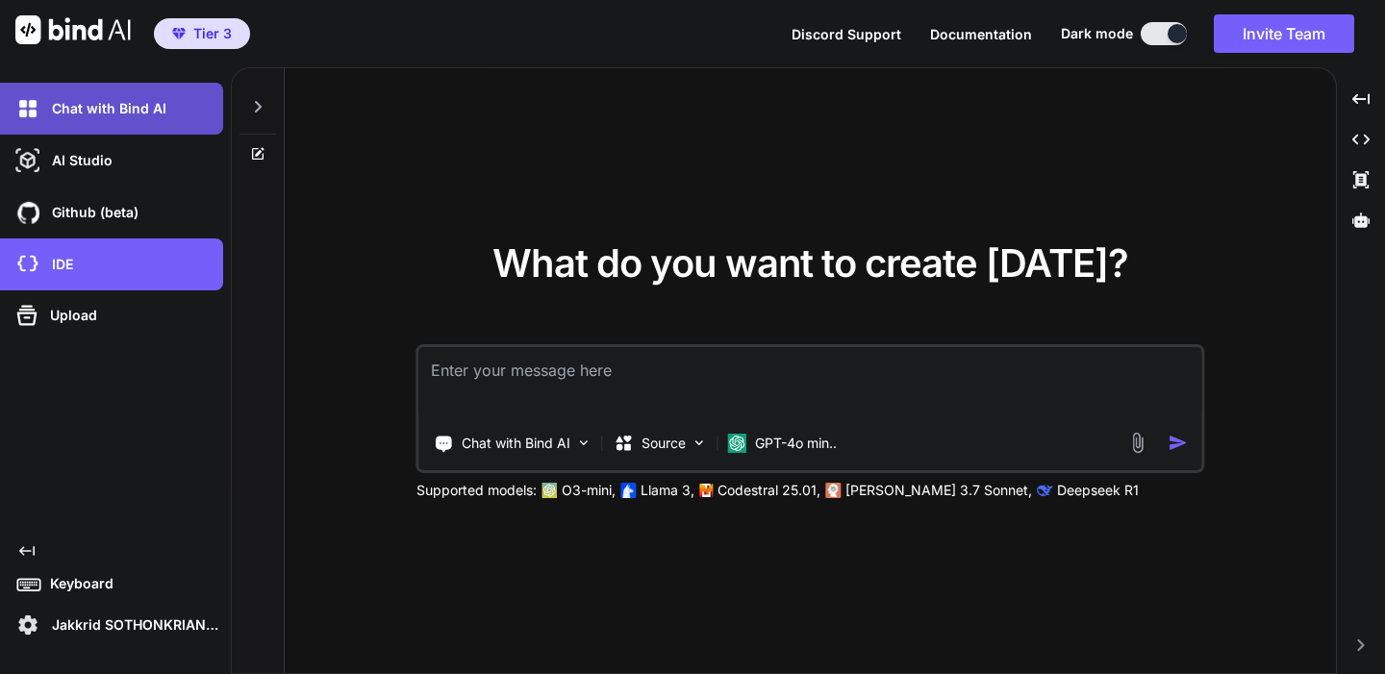
click at [156, 124] on div "Chat with Bind AI" at bounding box center [118, 108] width 212 height 33
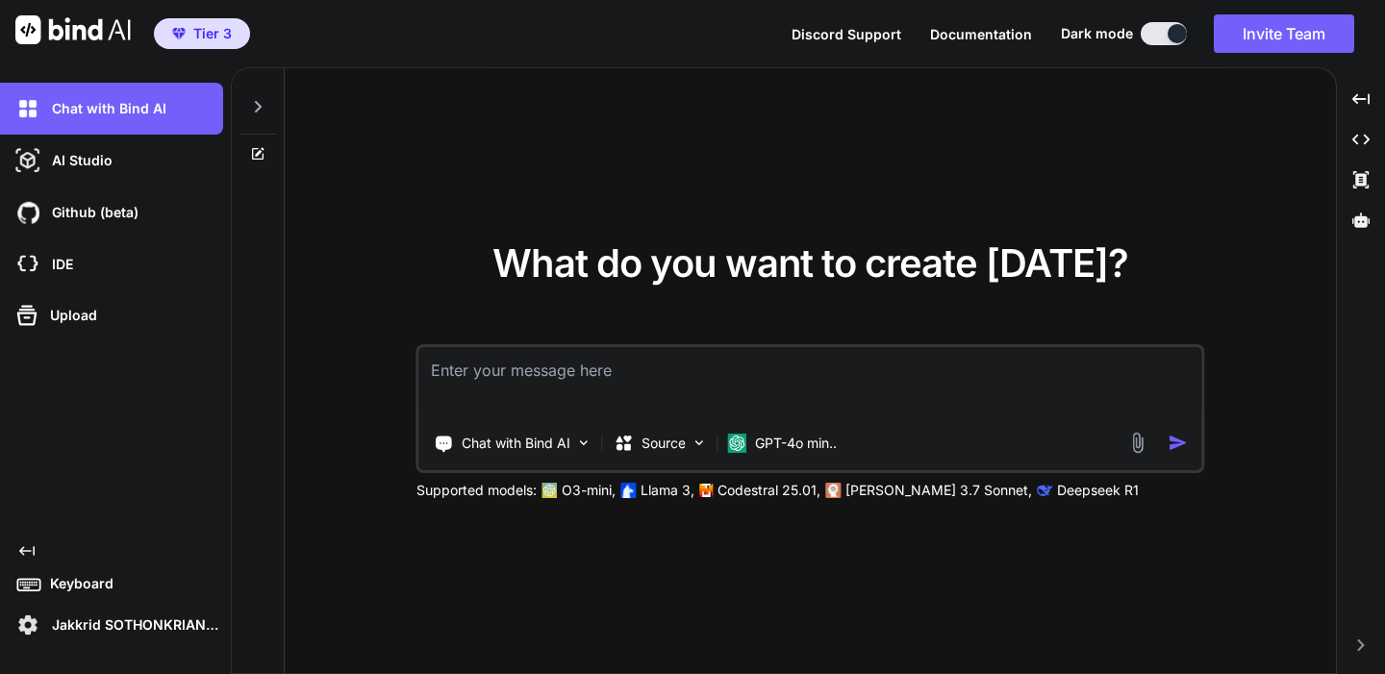
click at [252, 116] on div at bounding box center [257, 101] width 37 height 66
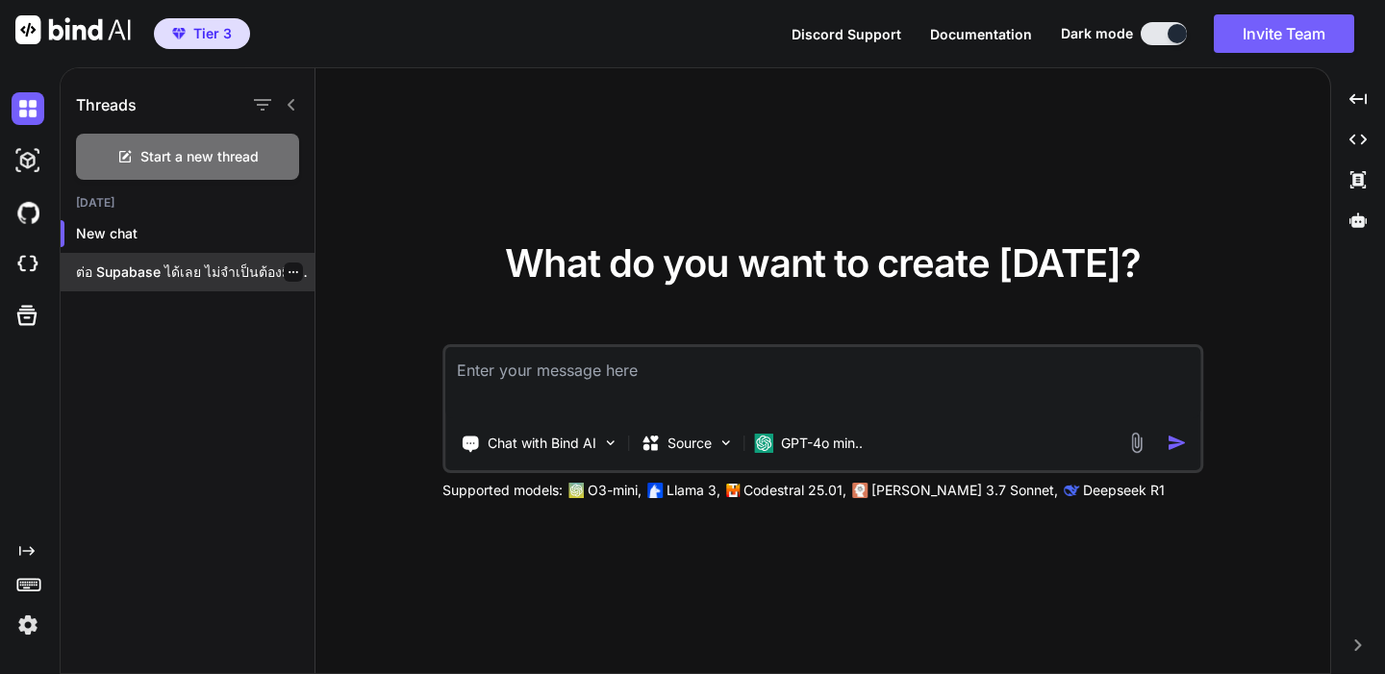
click at [155, 283] on div "ต่อ Supabase ได้เลย ไม่จำเป็นต้องมีเซิร์ฟเวอร์ของตัวเอง[PERSON_NAME]อยากเริ่มแบ…" at bounding box center [188, 272] width 254 height 38
click at [163, 278] on p "ต่อ Supabase ได้เลย ไม่จำเป็นต้องมีเซิร์ฟเวอร์ของตัวเอง[PERSON_NAME]อยากเริ่มแบ…" at bounding box center [195, 272] width 239 height 19
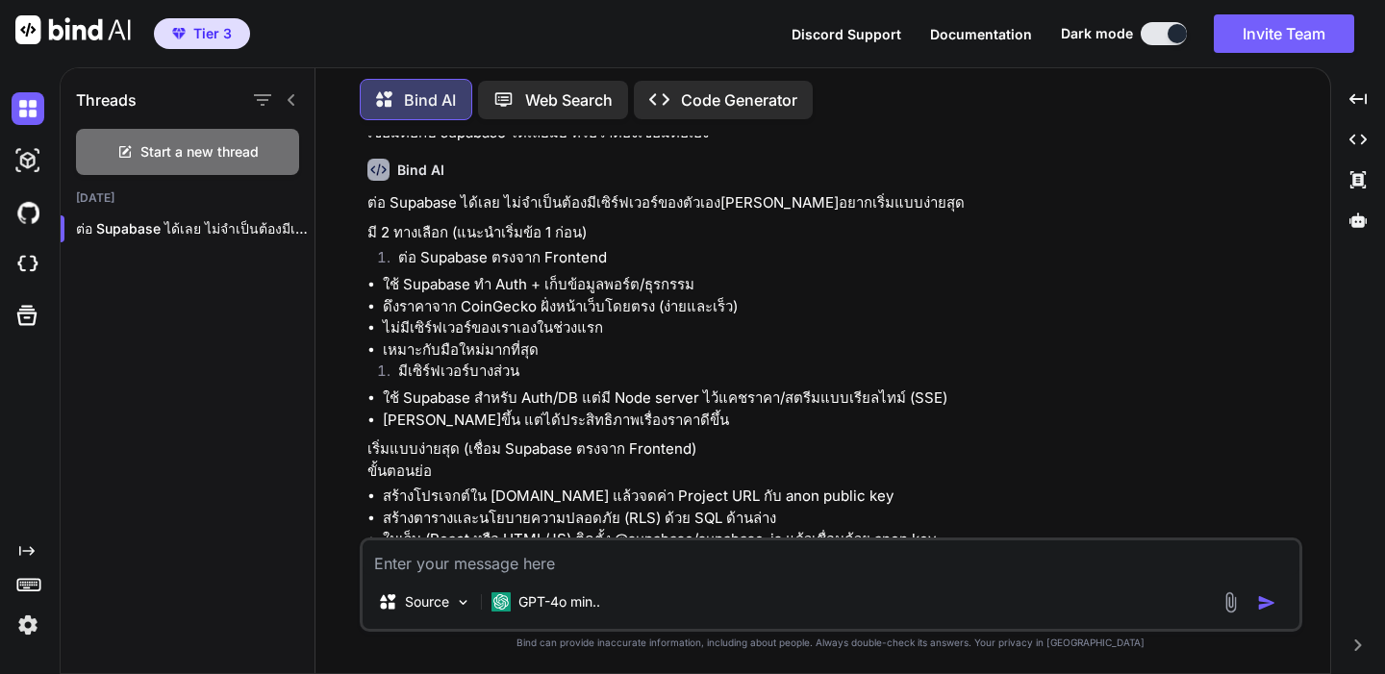
scroll to position [16763, 0]
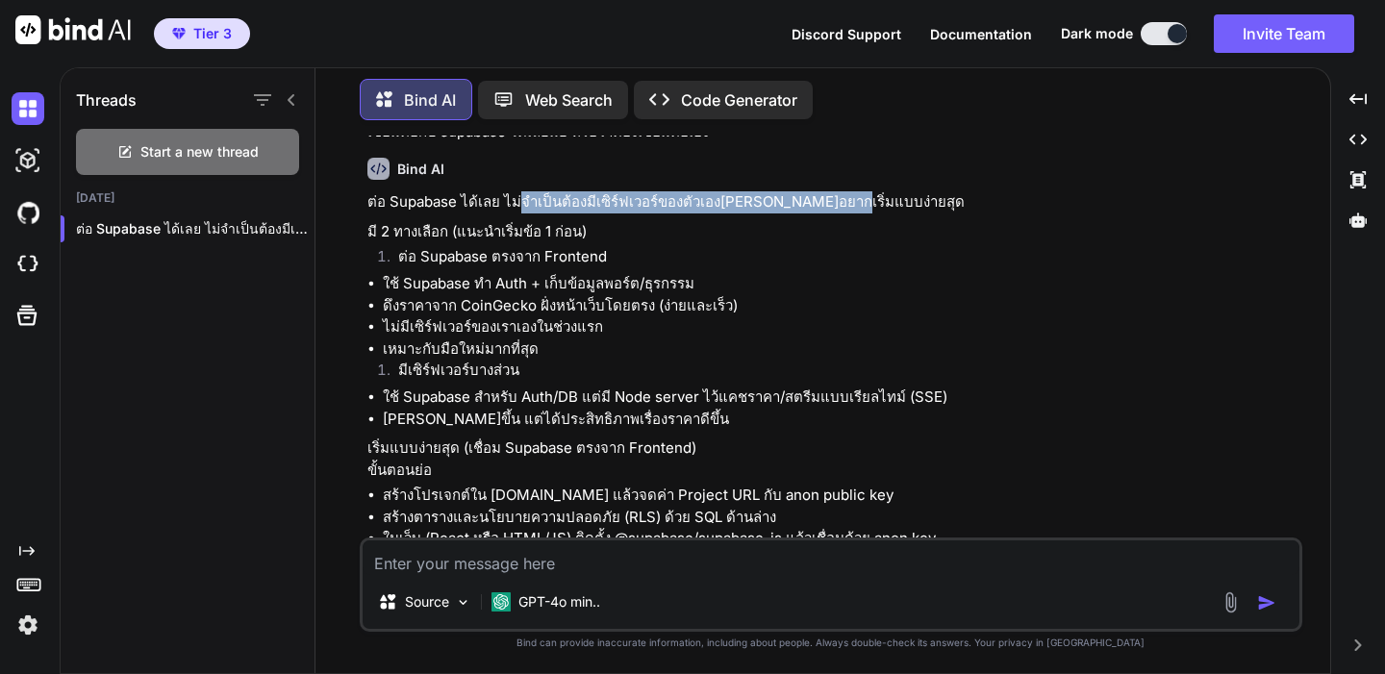
drag, startPoint x: 516, startPoint y: 263, endPoint x: 814, endPoint y: 271, distance: 297.3
click at [814, 213] on p "ต่อ Supabase ได้เลย ไม่จำเป็นต้องมีเซิร์ฟเวอร์ของตัวเองถ้าคุณอยากเริ่มแบบง่ายสุด" at bounding box center [832, 202] width 931 height 22
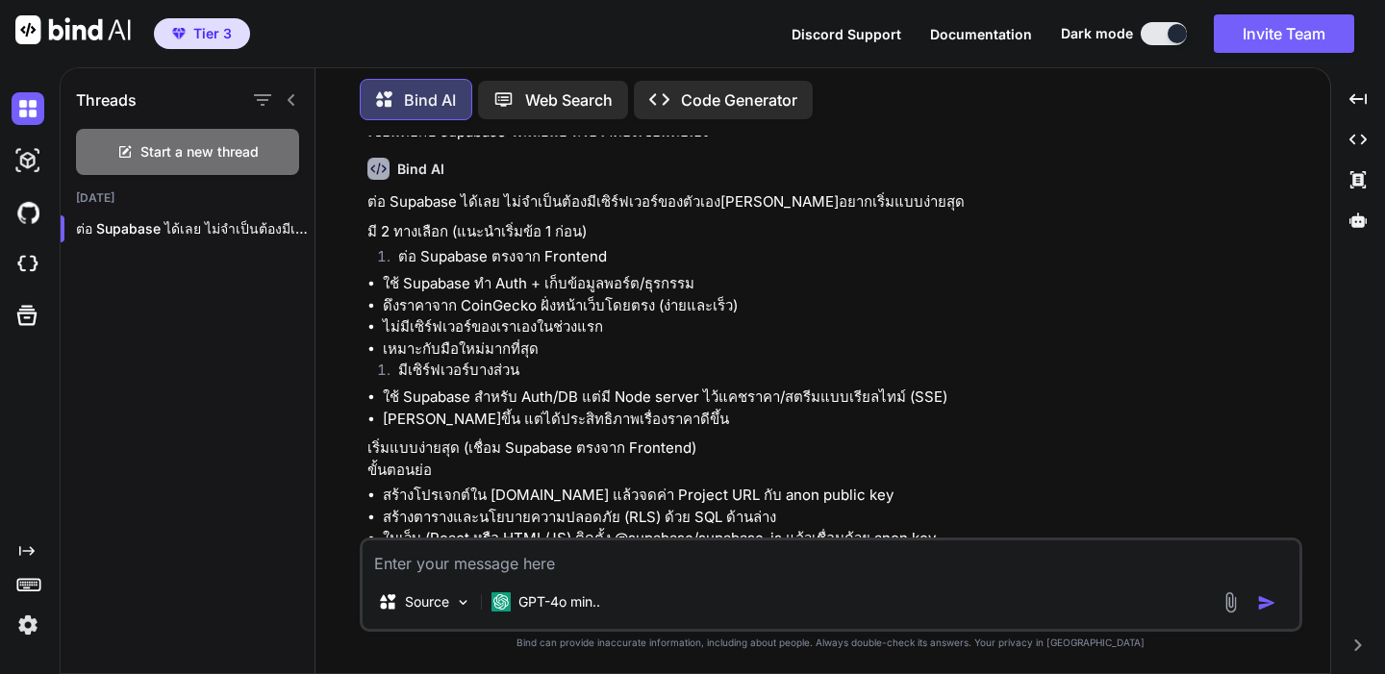
click at [546, 243] on p "มี 2 ทางเลือก (แนะนำเริ่มข้อ 1 ก่อน)" at bounding box center [832, 232] width 931 height 22
drag, startPoint x: 388, startPoint y: 289, endPoint x: 428, endPoint y: 308, distance: 44.3
click at [389, 243] on p "มี 2 ทางเลือก (แนะนำเริ่มข้อ 1 ก่อน)" at bounding box center [832, 232] width 931 height 22
drag, startPoint x: 423, startPoint y: 324, endPoint x: 501, endPoint y: 361, distance: 86.0
click at [543, 273] on li "ต่อ Supabase ตรงจาก Frontend" at bounding box center [841, 259] width 916 height 27
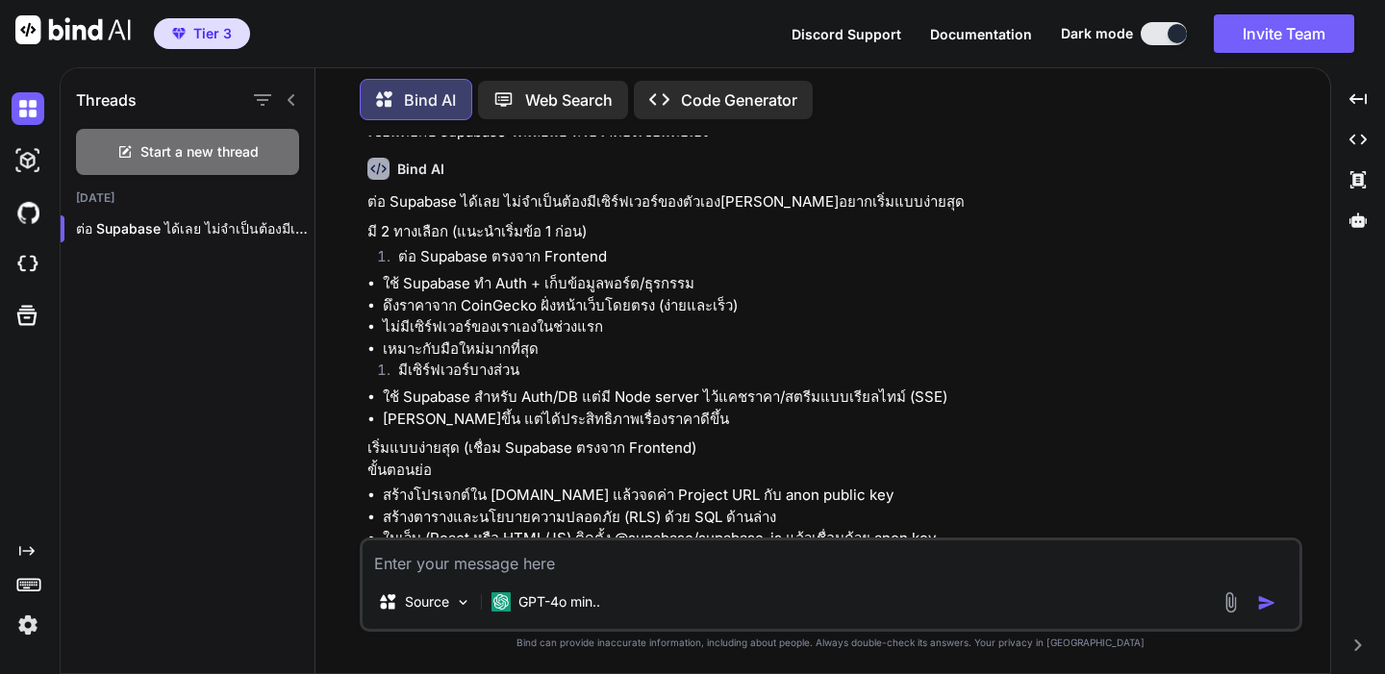
click at [501, 317] on li "ดึงราคาจาก CoinGecko ฝั่งหน้าเว็บโดยตรง (ง่ายและเร็ว)" at bounding box center [841, 306] width 916 height 22
drag, startPoint x: 488, startPoint y: 349, endPoint x: 631, endPoint y: 353, distance: 143.3
click at [636, 295] on li "ใช้ Supabase ทำ Auth + เก็บข้อมูลพอร์ต/ธุรกรรม" at bounding box center [841, 284] width 916 height 22
click at [540, 317] on li "ดึงราคาจาก CoinGecko ฝั่งหน้าเว็บโดยตรง (ง่ายและเร็ว)" at bounding box center [841, 306] width 916 height 22
drag, startPoint x: 398, startPoint y: 366, endPoint x: 588, endPoint y: 369, distance: 189.5
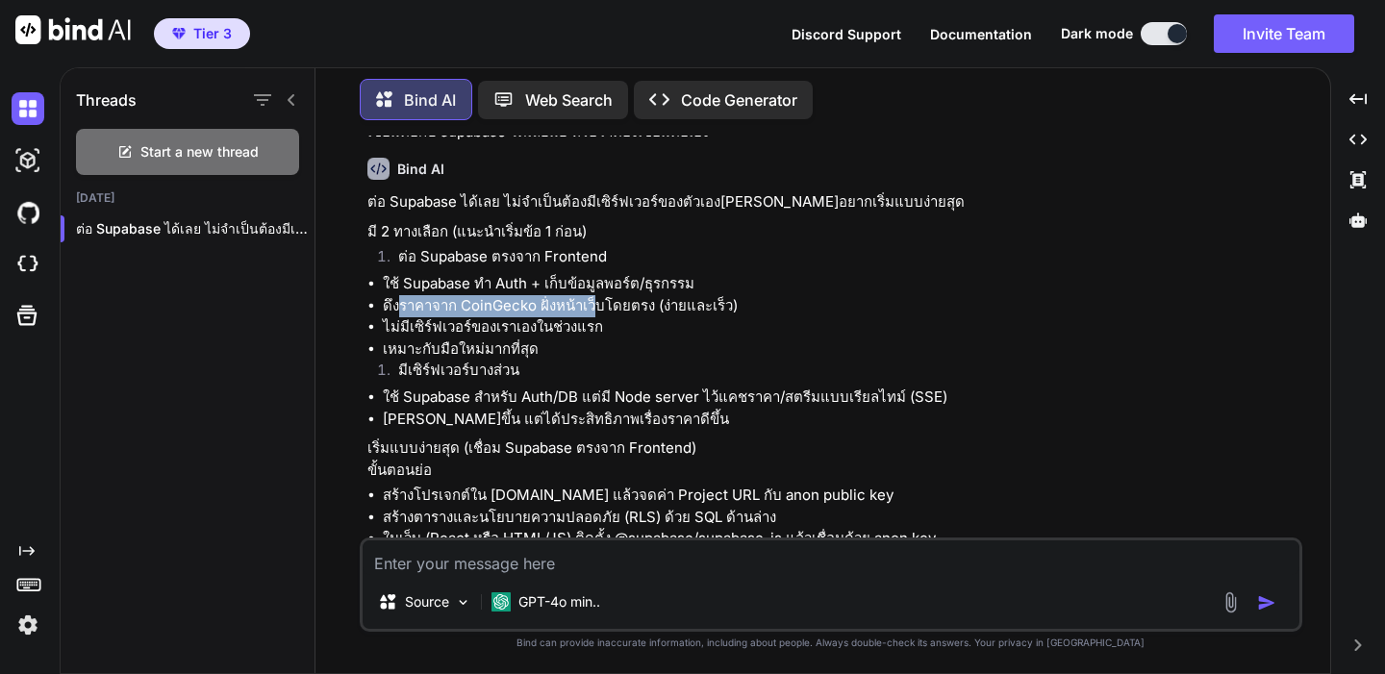
click at [588, 317] on li "ดึงราคาจาก CoinGecko ฝั่งหน้าเว็บโดยตรง (ง่ายและเร็ว)" at bounding box center [841, 306] width 916 height 22
click at [516, 339] on li "ไม่มีเซิร์ฟเวอร์ของเราเองในช่วงแรก" at bounding box center [841, 327] width 916 height 22
drag, startPoint x: 464, startPoint y: 389, endPoint x: 586, endPoint y: 389, distance: 122.1
click at [586, 339] on li "ไม่มีเซิร์ฟเวอร์ของเราเองในช่วงแรก" at bounding box center [841, 327] width 916 height 22
click at [539, 361] on li "เหมาะกับมือใหม่มากที่สุด" at bounding box center [841, 350] width 916 height 22
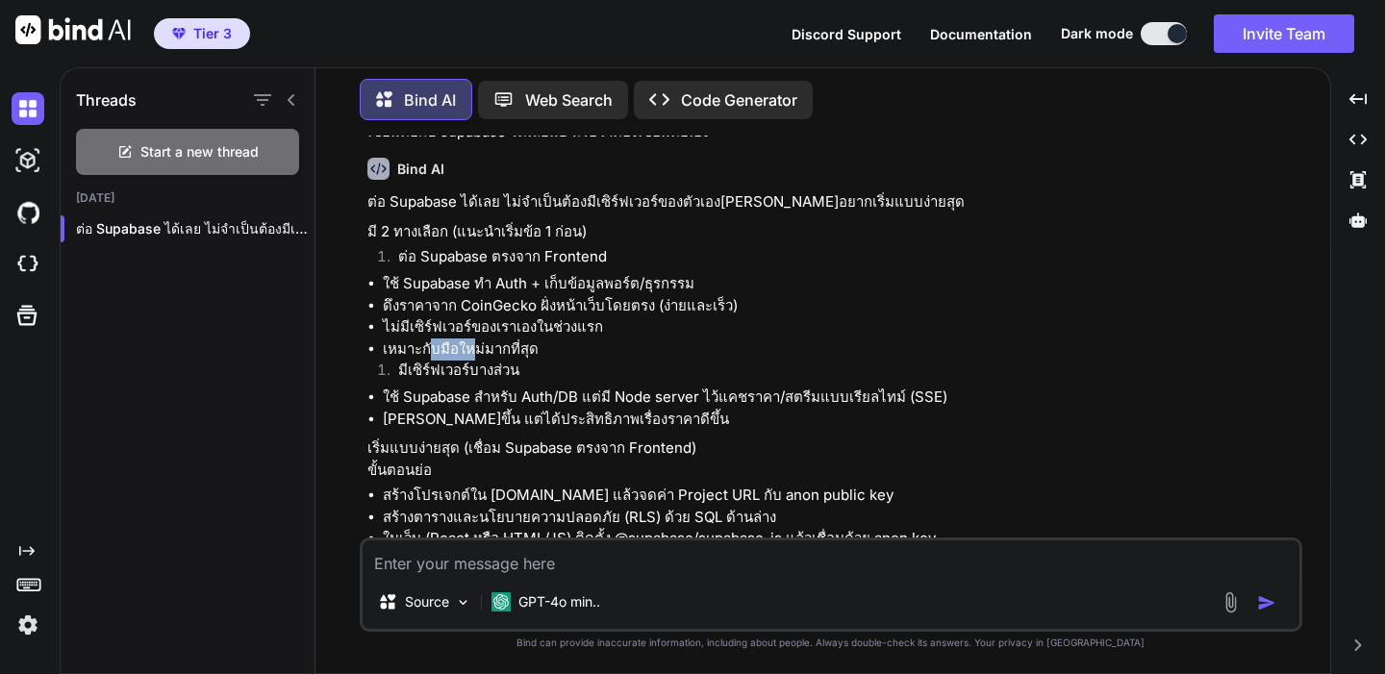
drag, startPoint x: 428, startPoint y: 415, endPoint x: 468, endPoint y: 416, distance: 40.4
click at [469, 361] on li "เหมาะกับมือใหม่มากที่สุด" at bounding box center [841, 350] width 916 height 22
click at [434, 387] on li "มีเซิร์ฟเวอร์บางส่วน" at bounding box center [841, 373] width 916 height 27
drag, startPoint x: 420, startPoint y: 435, endPoint x: 460, endPoint y: 436, distance: 39.4
click at [460, 387] on li "มีเซิร์ฟเวอร์บางส่วน" at bounding box center [841, 373] width 916 height 27
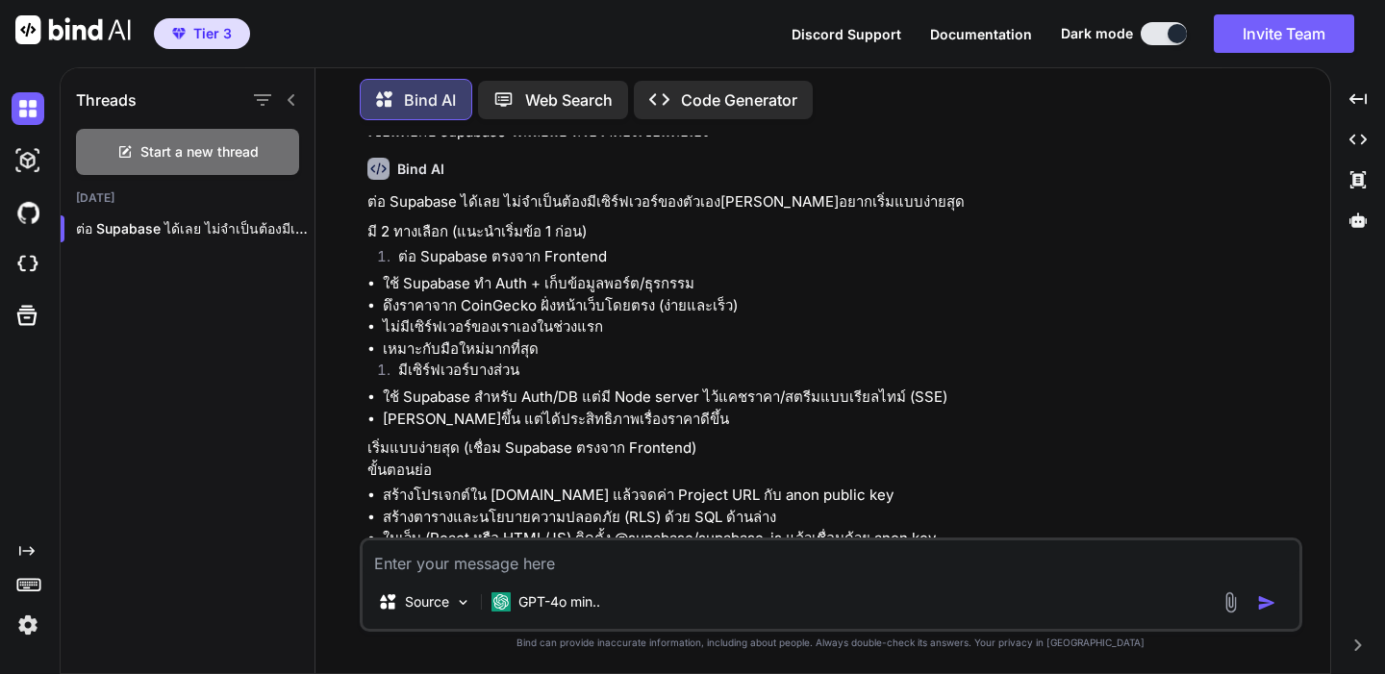
click at [461, 387] on li "มีเซิร์ฟเวอร์บางส่วน" at bounding box center [841, 373] width 916 height 27
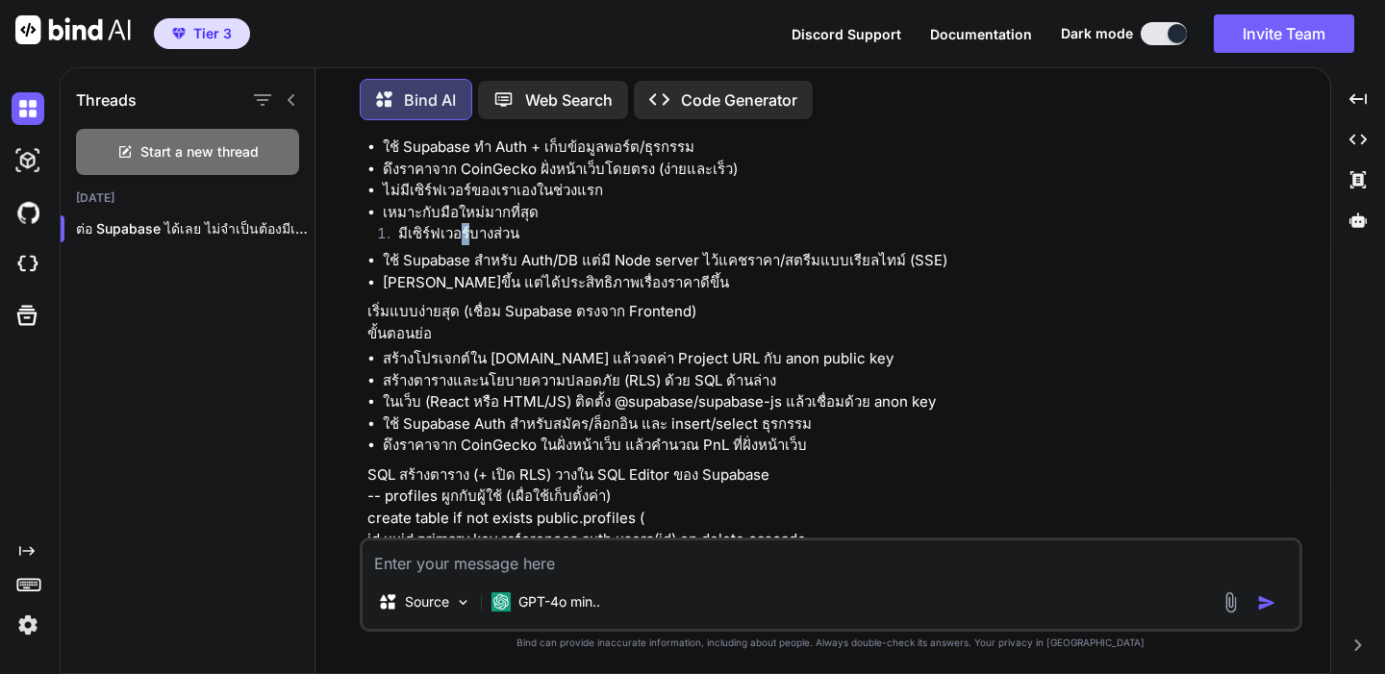
scroll to position [16919, 0]
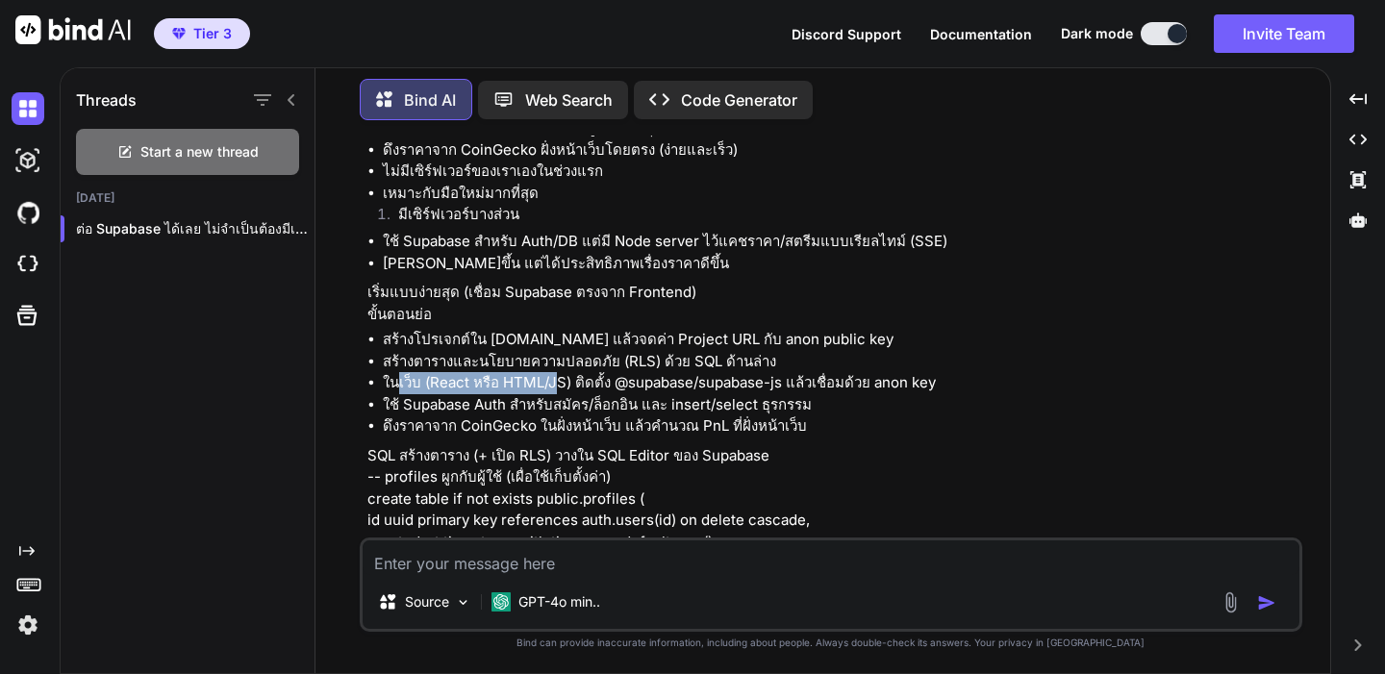
drag, startPoint x: 396, startPoint y: 444, endPoint x: 555, endPoint y: 445, distance: 158.7
click at [555, 394] on li "ในเว็บ (React หรือ HTML/JS) ติดตั้ง @supabase/supabase-js แล้วเชื่อมด้วย anon k…" at bounding box center [841, 383] width 916 height 22
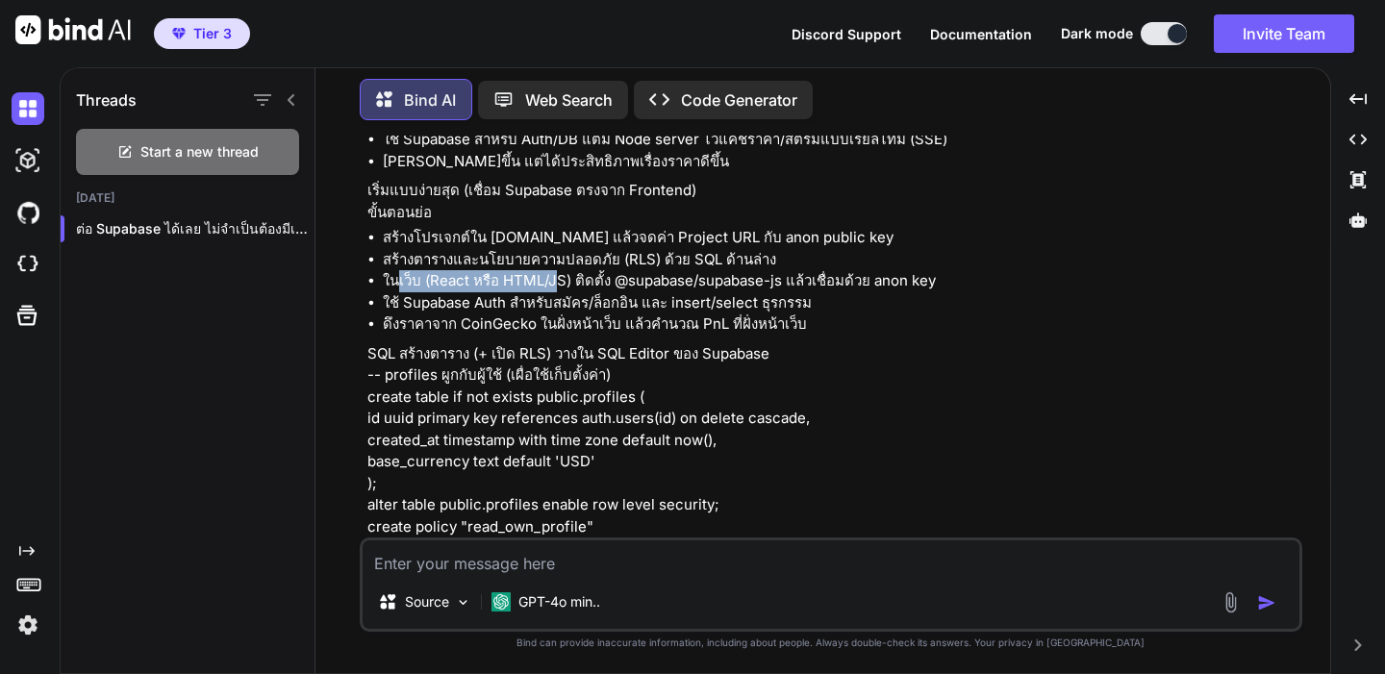
scroll to position [17024, 0]
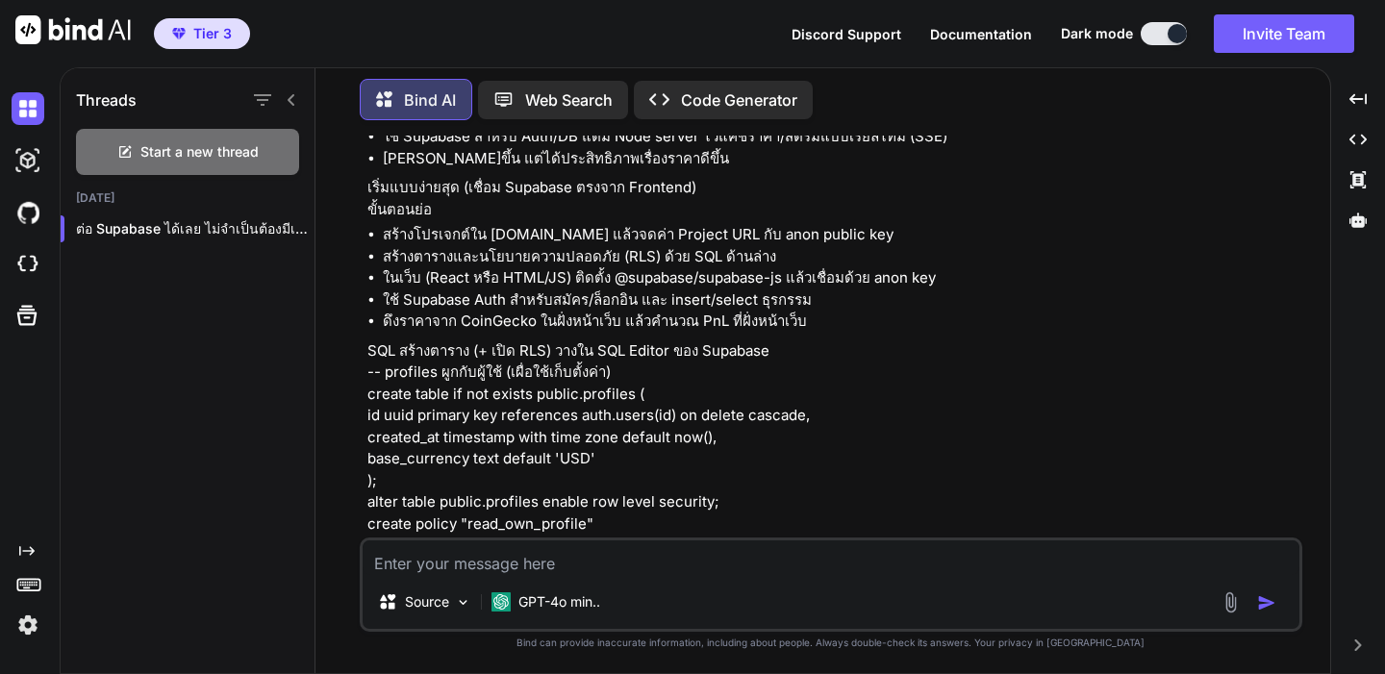
click at [597, 268] on li "สร้างตารางและนโยบายความปลอดภัย (RLS) ด้วย SQL ด้านล่าง" at bounding box center [841, 257] width 916 height 22
click at [586, 289] on li "ในเว็บ (React หรือ HTML/JS) ติดตั้ง @supabase/supabase-js แล้วเชื่อมด้วย anon k…" at bounding box center [841, 278] width 916 height 22
drag, startPoint x: 389, startPoint y: 337, endPoint x: 580, endPoint y: 339, distance: 191.4
click at [580, 289] on li "ในเว็บ (React หรือ HTML/JS) ติดตั้ง @supabase/supabase-js แล้วเชื่อมด้วย anon k…" at bounding box center [841, 278] width 916 height 22
click at [565, 312] on li "ใช้ Supabase Auth สำหรับสมัคร/ล็อกอิน และ insert/select ธุรกรรม" at bounding box center [841, 300] width 916 height 22
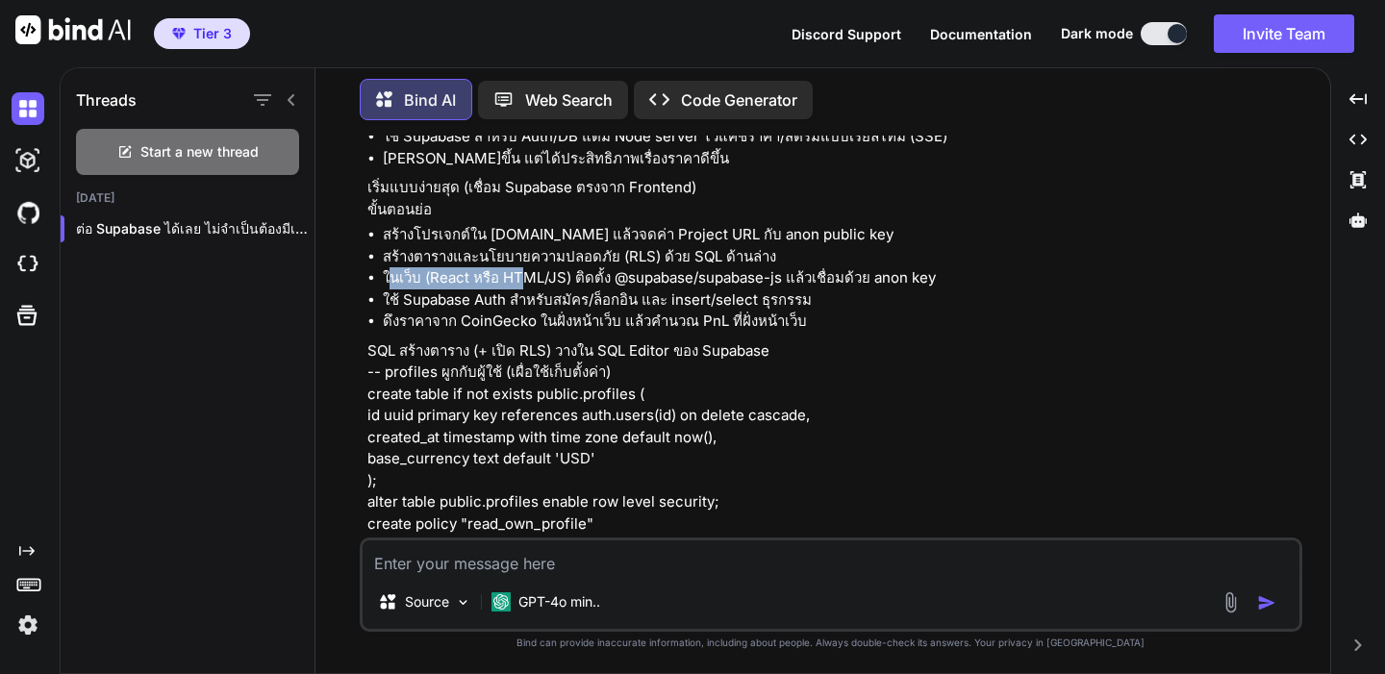
drag, startPoint x: 391, startPoint y: 337, endPoint x: 527, endPoint y: 338, distance: 135.6
click at [527, 289] on li "ในเว็บ (React หรือ HTML/JS) ติดตั้ง @supabase/supabase-js แล้วเชื่อมด้วย anon k…" at bounding box center [841, 278] width 916 height 22
click at [511, 312] on li "ใช้ Supabase Auth สำหรับสมัคร/ล็อกอิน และ insert/select ธุรกรรม" at bounding box center [841, 300] width 916 height 22
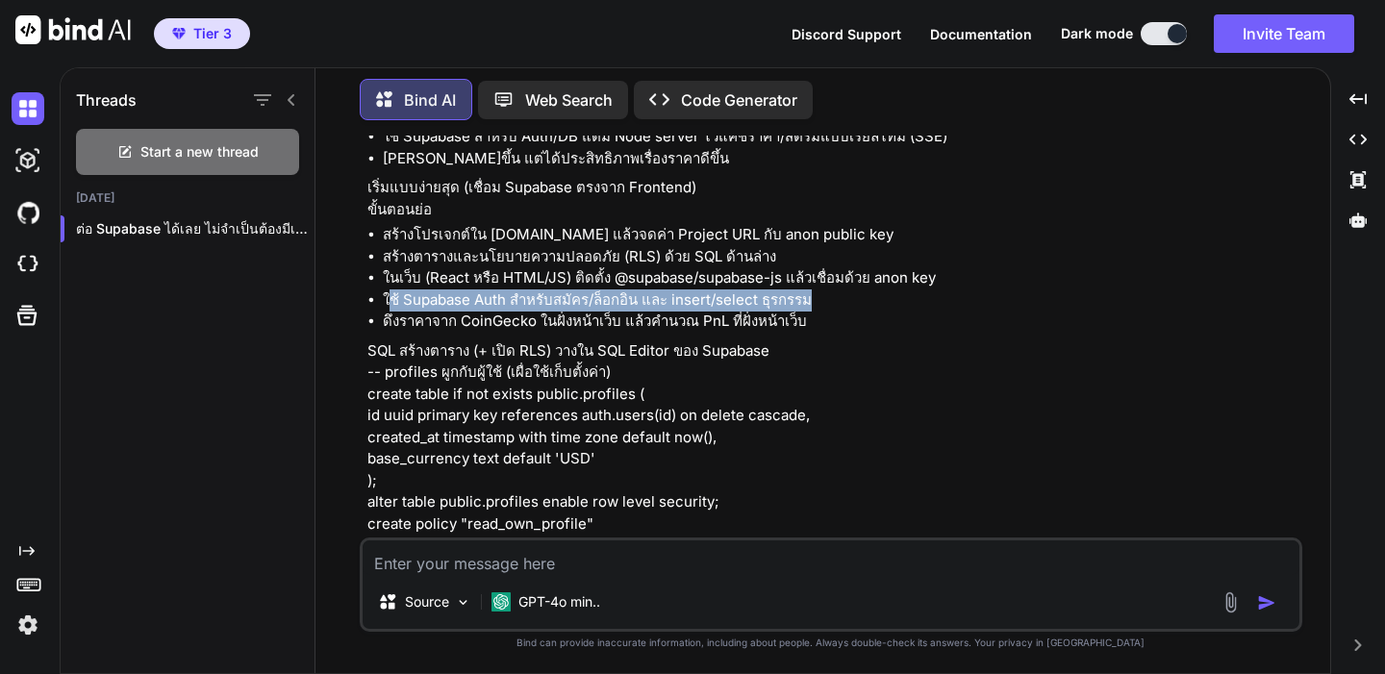
drag, startPoint x: 391, startPoint y: 358, endPoint x: 798, endPoint y: 354, distance: 406.8
click at [798, 312] on li "ใช้ Supabase Auth สำหรับสมัคร/ล็อกอิน และ insert/select ธุรกรรม" at bounding box center [841, 300] width 916 height 22
drag, startPoint x: 753, startPoint y: 380, endPoint x: 522, endPoint y: 389, distance: 231.0
click at [750, 333] on li "ดึงราคาจาก CoinGecko ในฝั่งหน้าเว็บ แล้วคำนวณ PnL ที่ฝั่งหน้าเว็บ" at bounding box center [841, 322] width 916 height 22
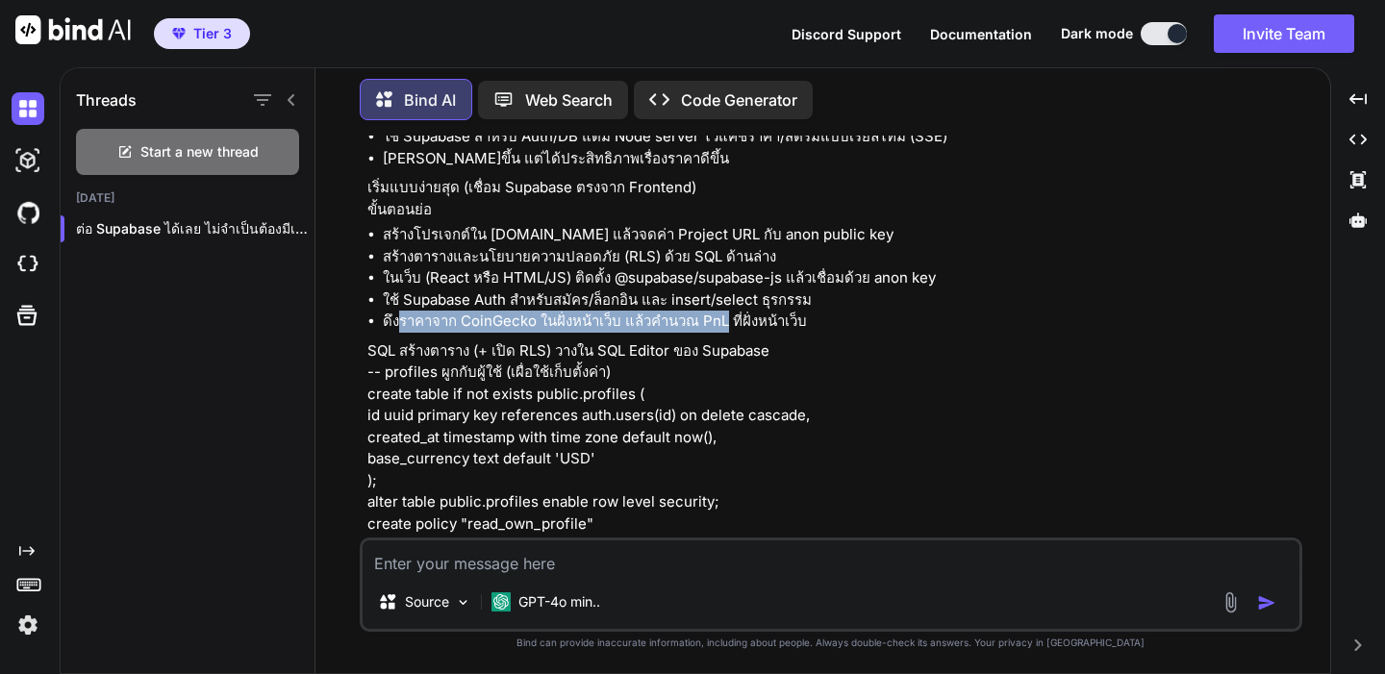
drag, startPoint x: 622, startPoint y: 385, endPoint x: 714, endPoint y: 386, distance: 91.4
click at [716, 333] on li "ดึงราคาจาก CoinGecko ในฝั่งหน้าเว็บ แล้วคำนวณ PnL ที่ฝั่งหน้าเว็บ" at bounding box center [841, 322] width 916 height 22
click at [714, 333] on li "ดึงราคาจาก CoinGecko ในฝั่งหน้าเว็บ แล้วคำนวณ PnL ที่ฝั่งหน้าเว็บ" at bounding box center [841, 322] width 916 height 22
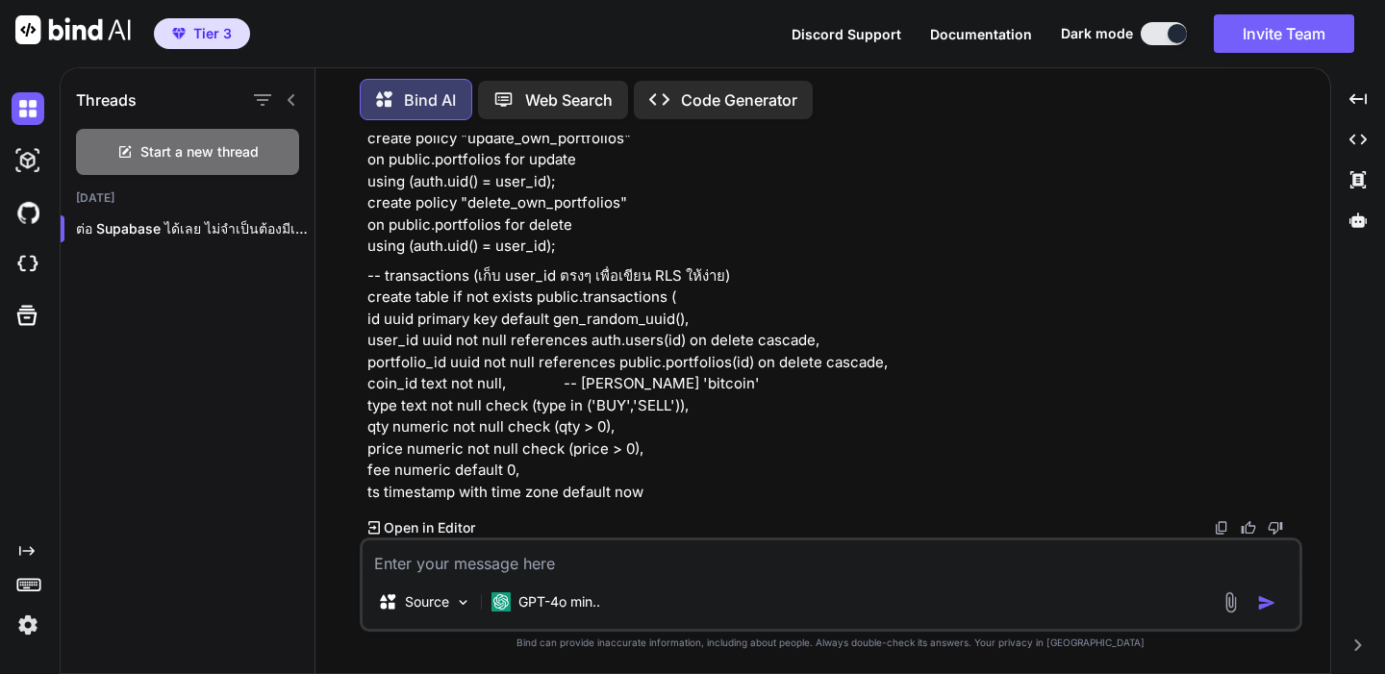
scroll to position [17997, 0]
click at [27, 636] on img at bounding box center [28, 625] width 33 height 33
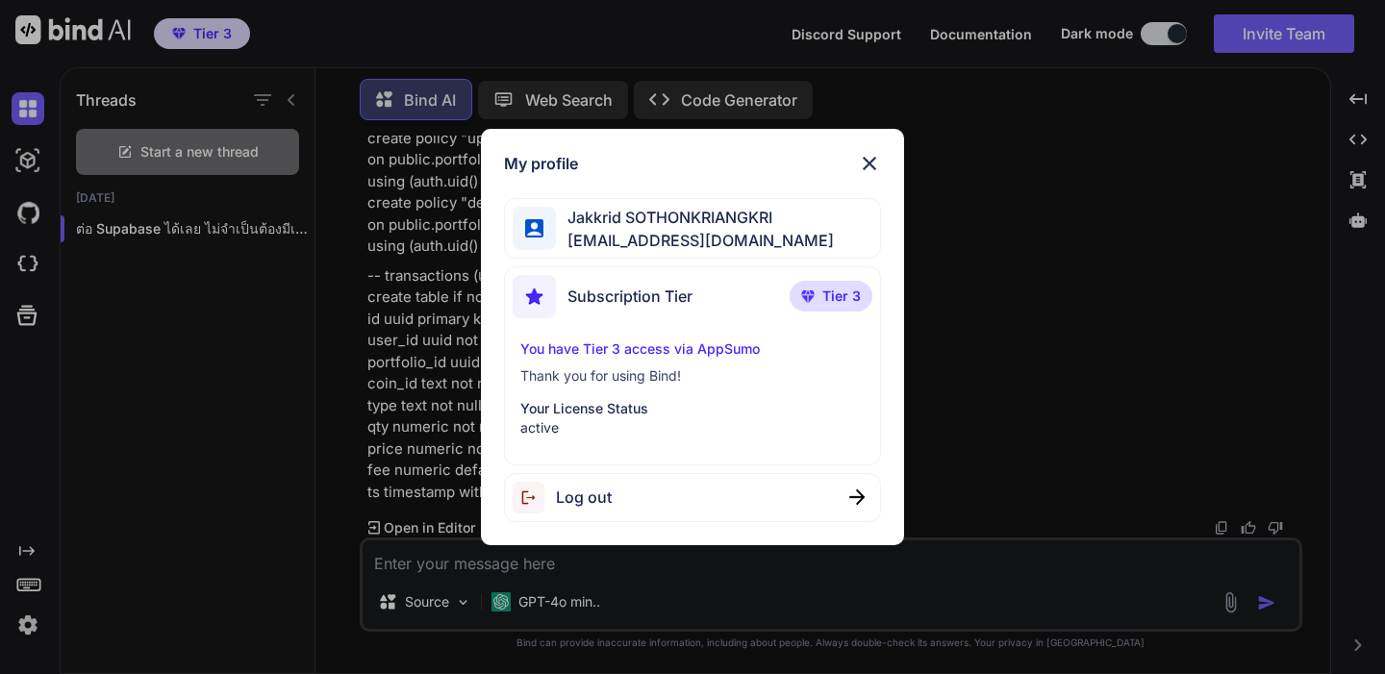
click at [575, 501] on span "Log out" at bounding box center [584, 497] width 56 height 23
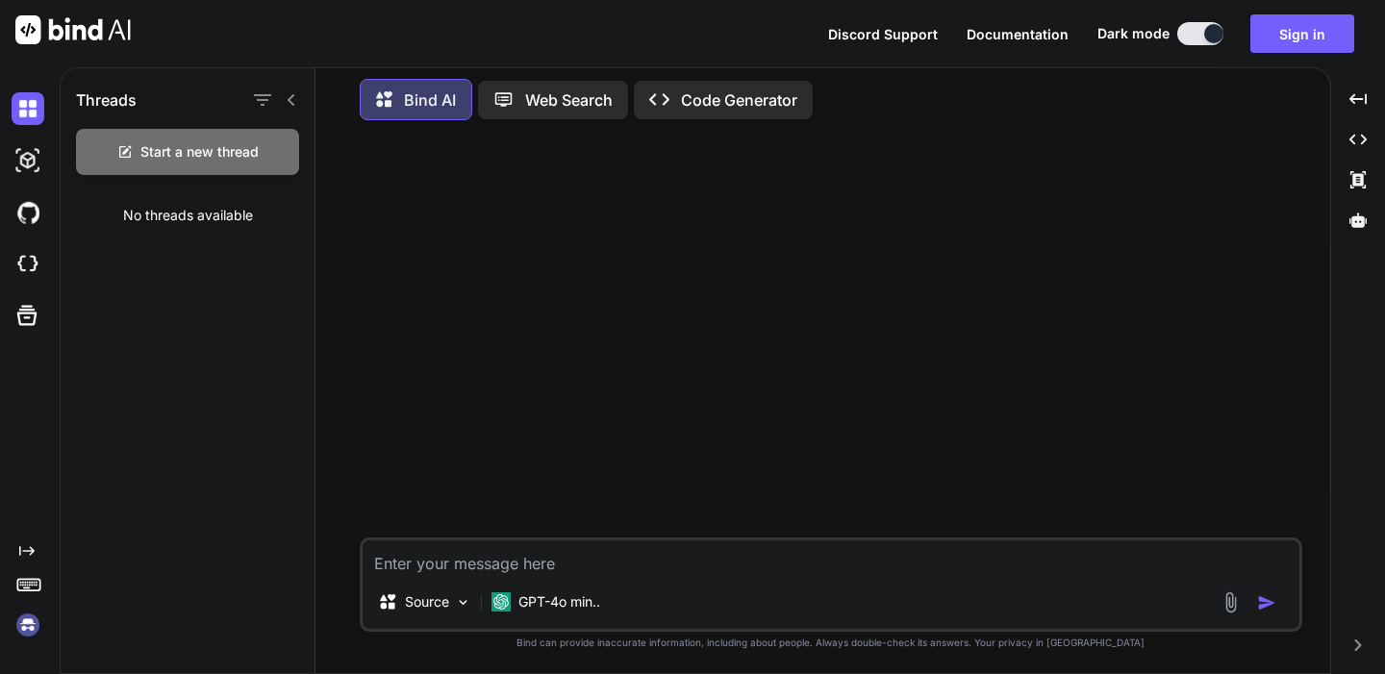
scroll to position [0, 0]
click at [30, 34] on img at bounding box center [72, 29] width 115 height 29
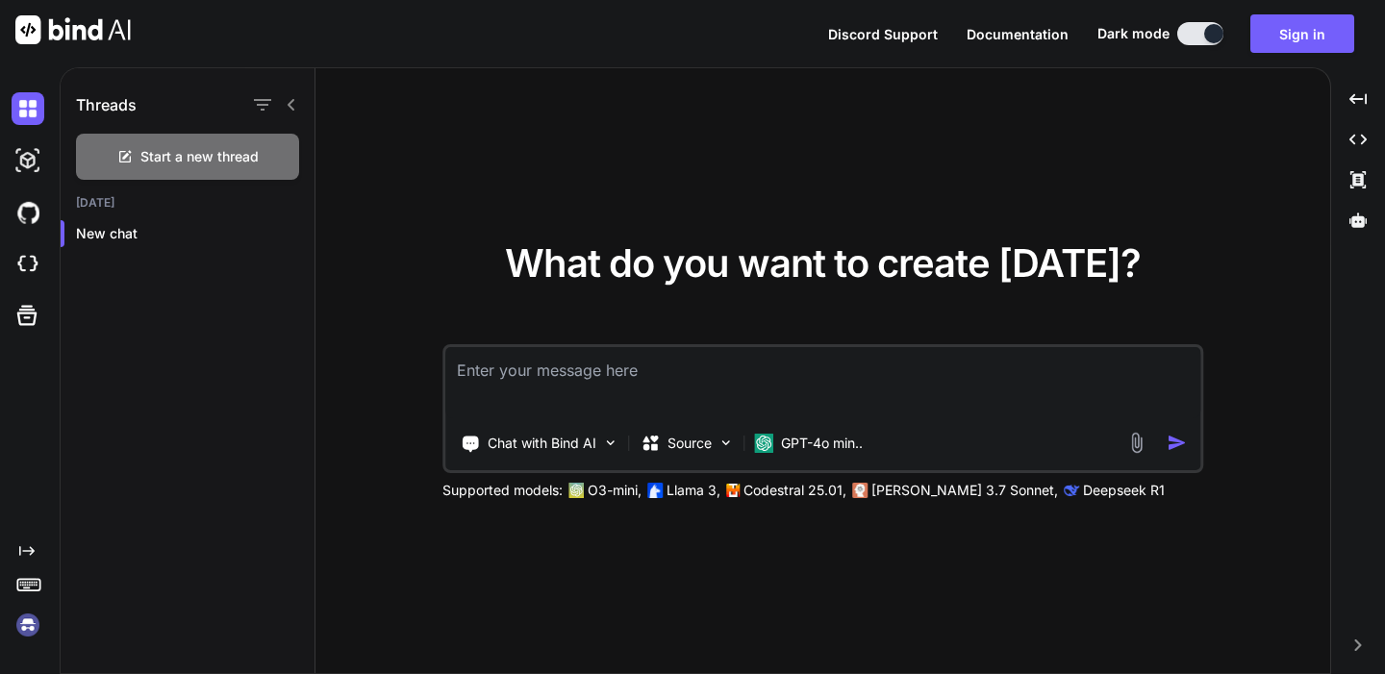
click at [996, 34] on span "Documentation" at bounding box center [1018, 34] width 102 height 16
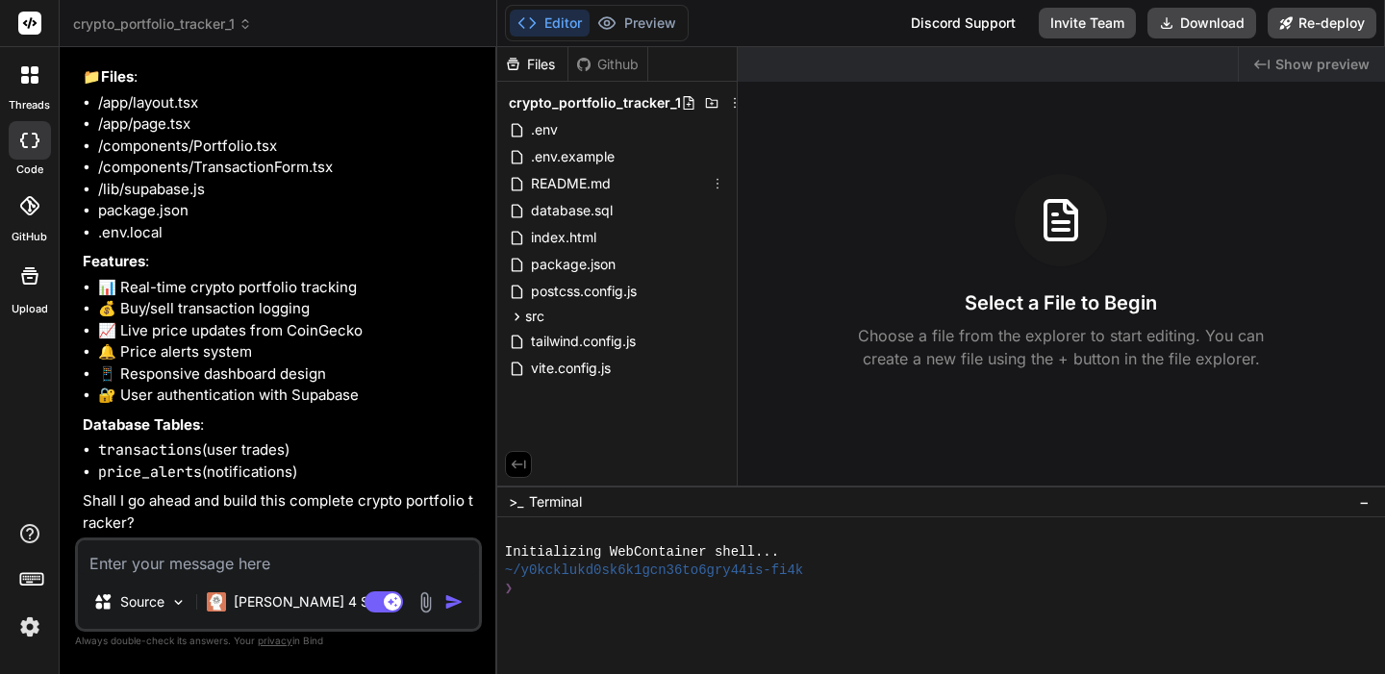
scroll to position [5779, 0]
type textarea "x"
